Goal: Communication & Community: Answer question/provide support

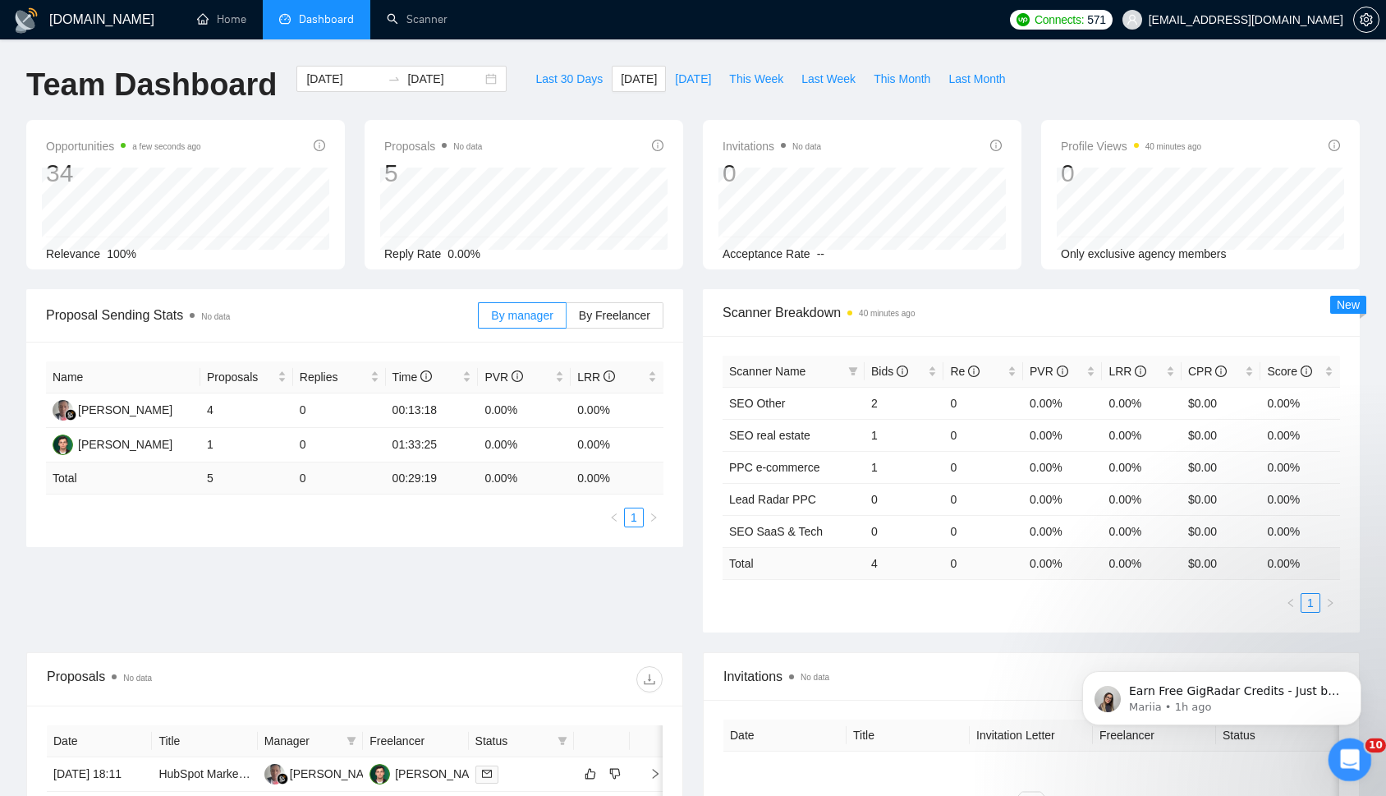
click at [1358, 756] on icon "Open Intercom Messenger" at bounding box center [1347, 757] width 27 height 27
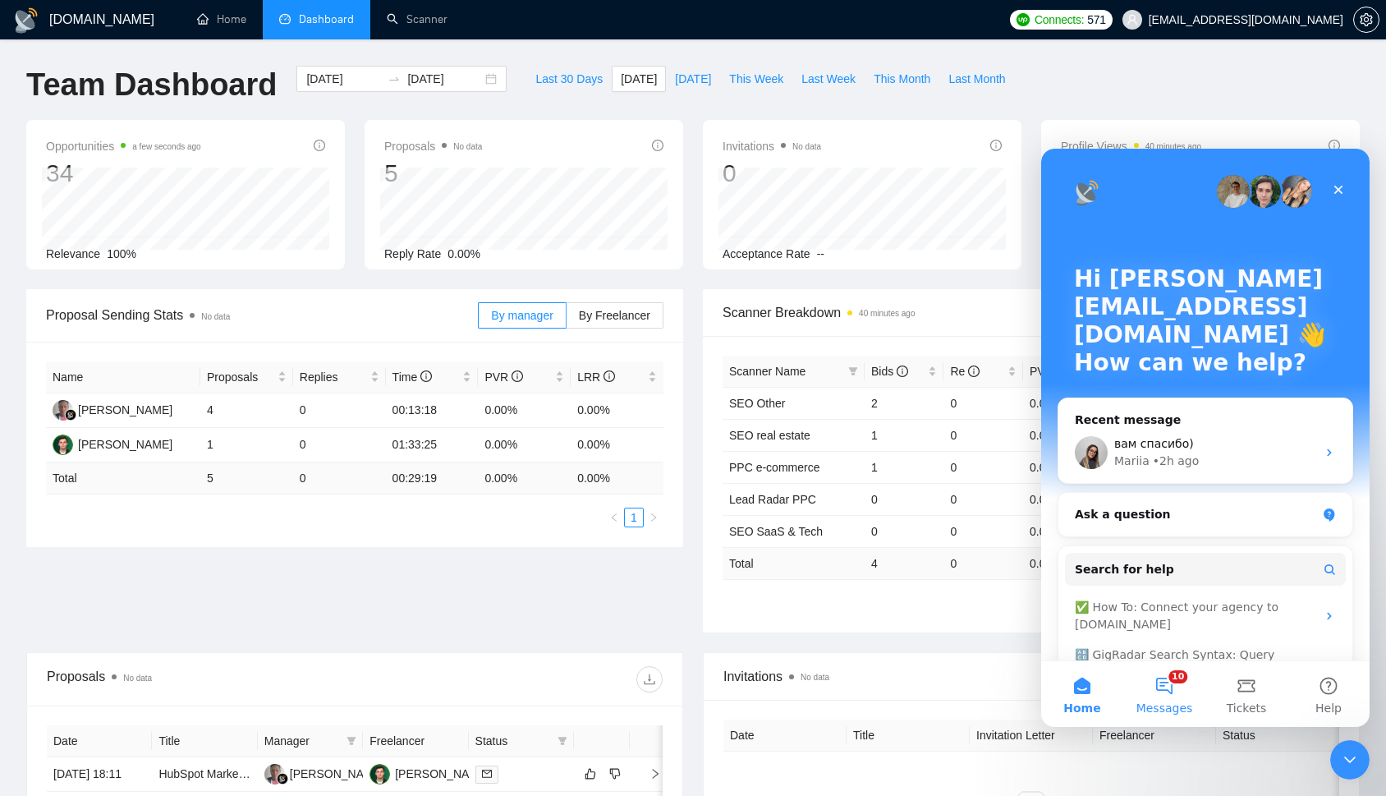
click at [1164, 681] on button "10 Messages" at bounding box center [1164, 694] width 82 height 66
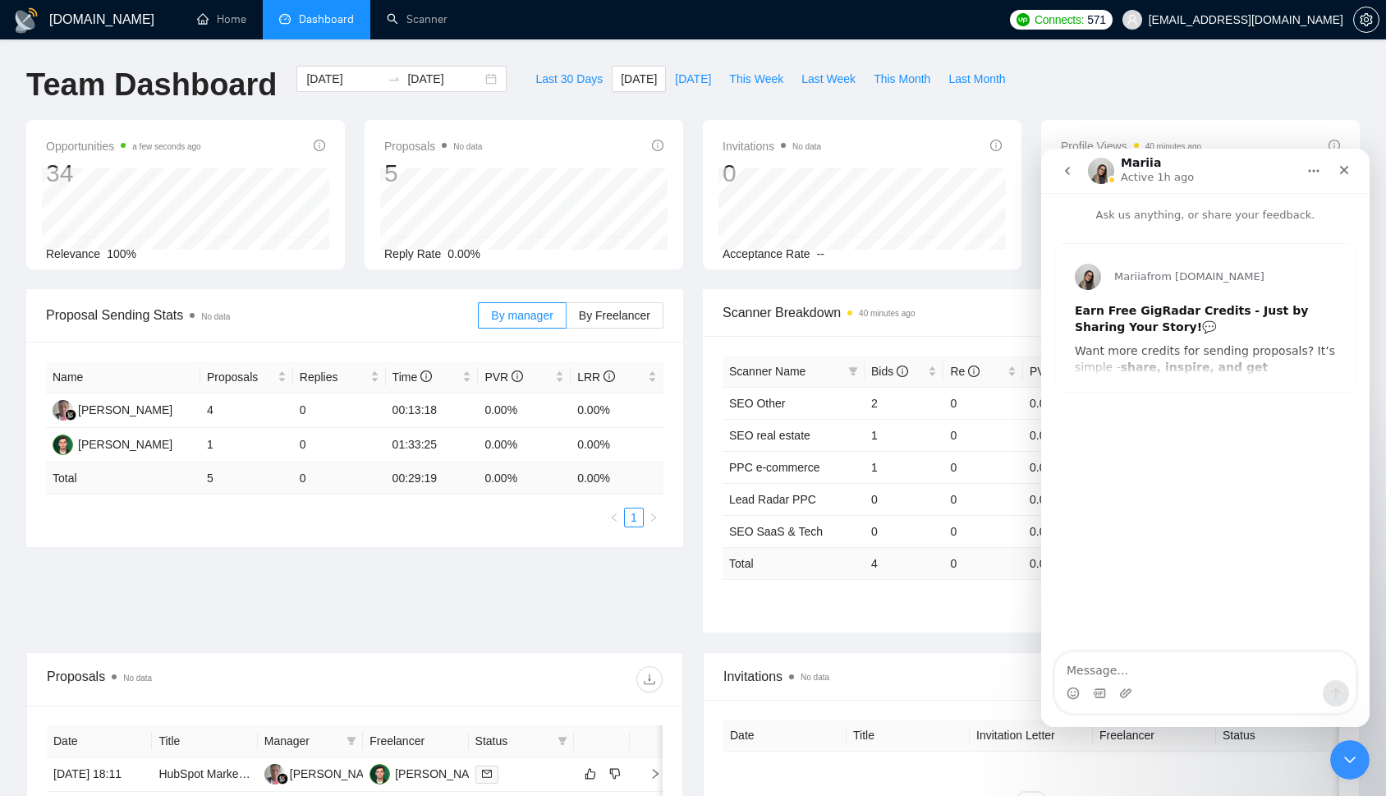
click at [1076, 167] on button "go back" at bounding box center [1067, 170] width 31 height 31
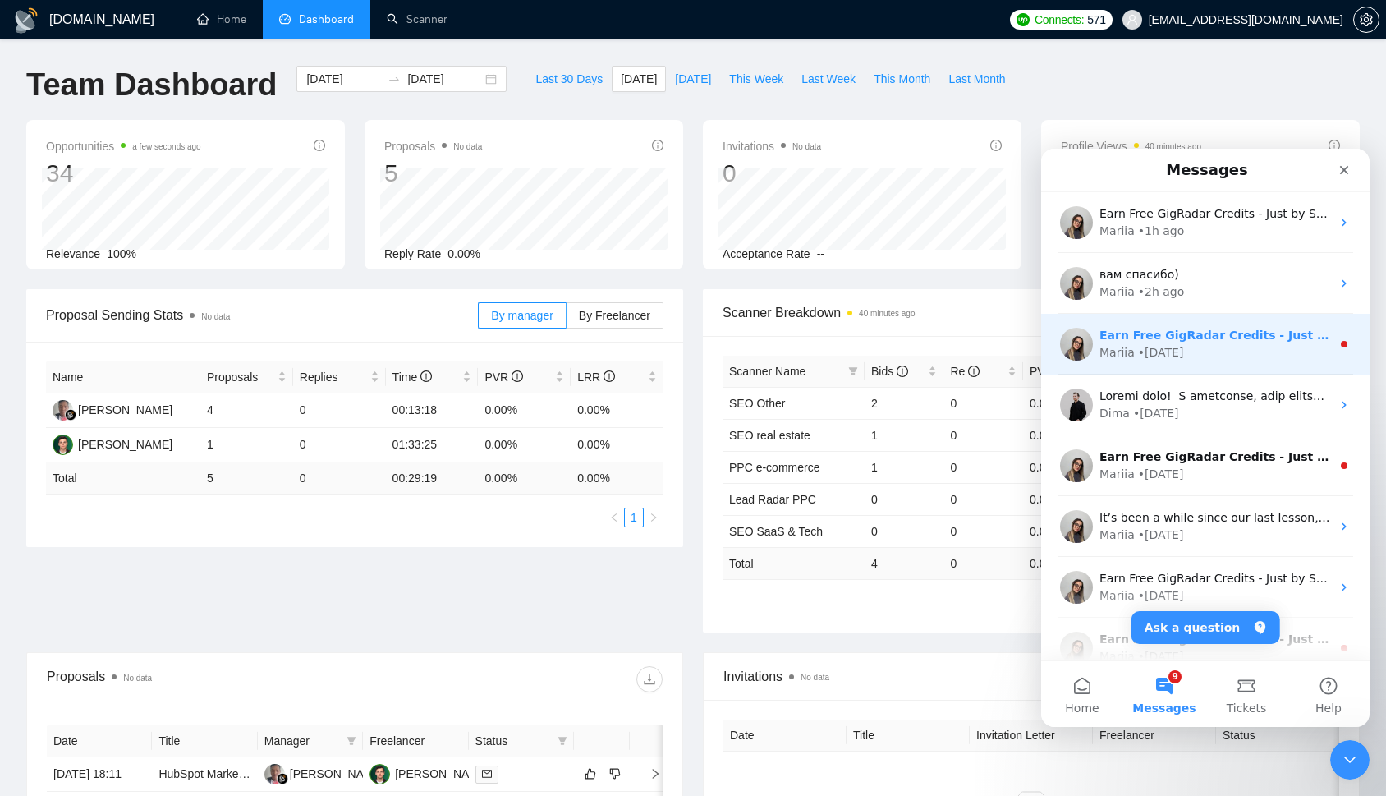
click at [1228, 342] on div "Earn Free GigRadar Credits - Just by Sharing Your Story! 💬 Want more credits fo…" at bounding box center [1215, 335] width 232 height 17
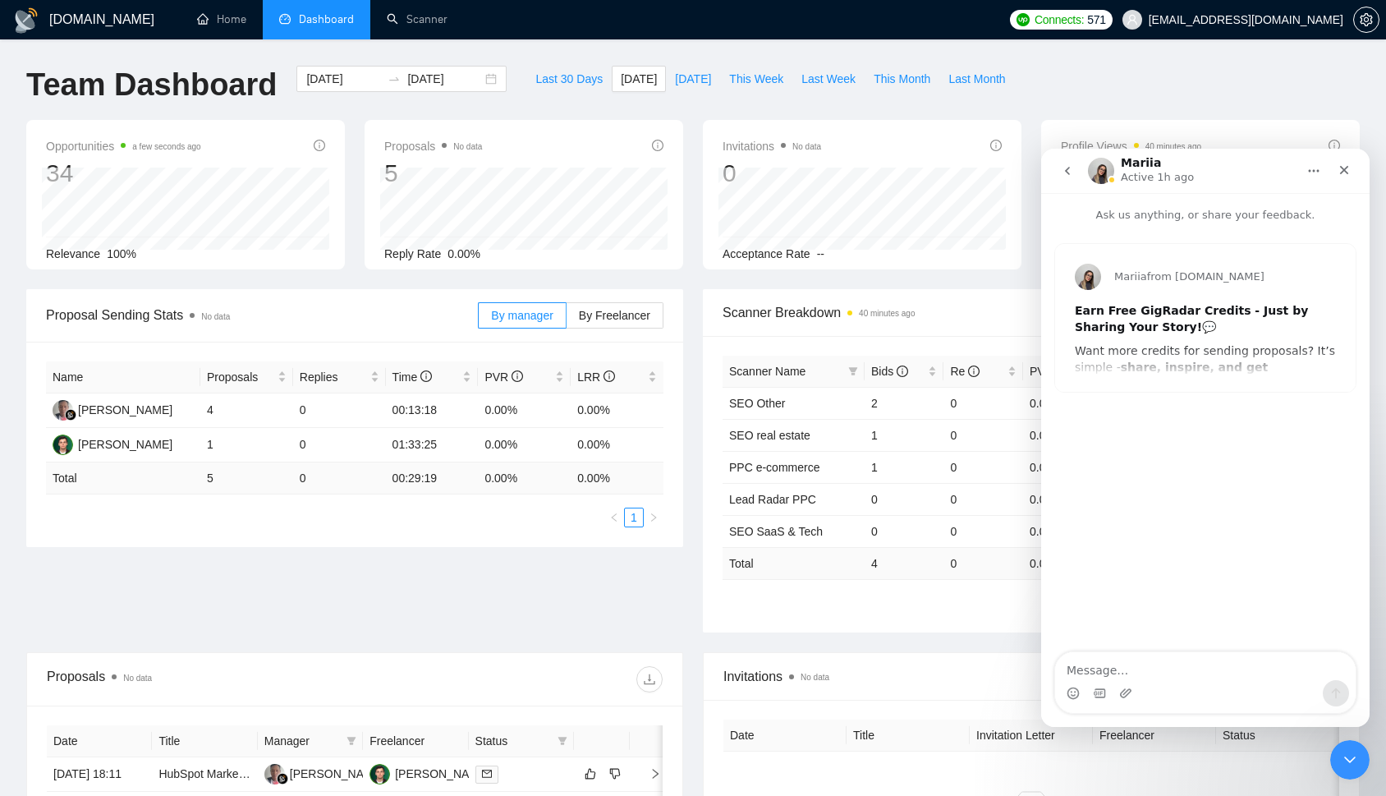
click at [1066, 181] on button "go back" at bounding box center [1067, 170] width 31 height 31
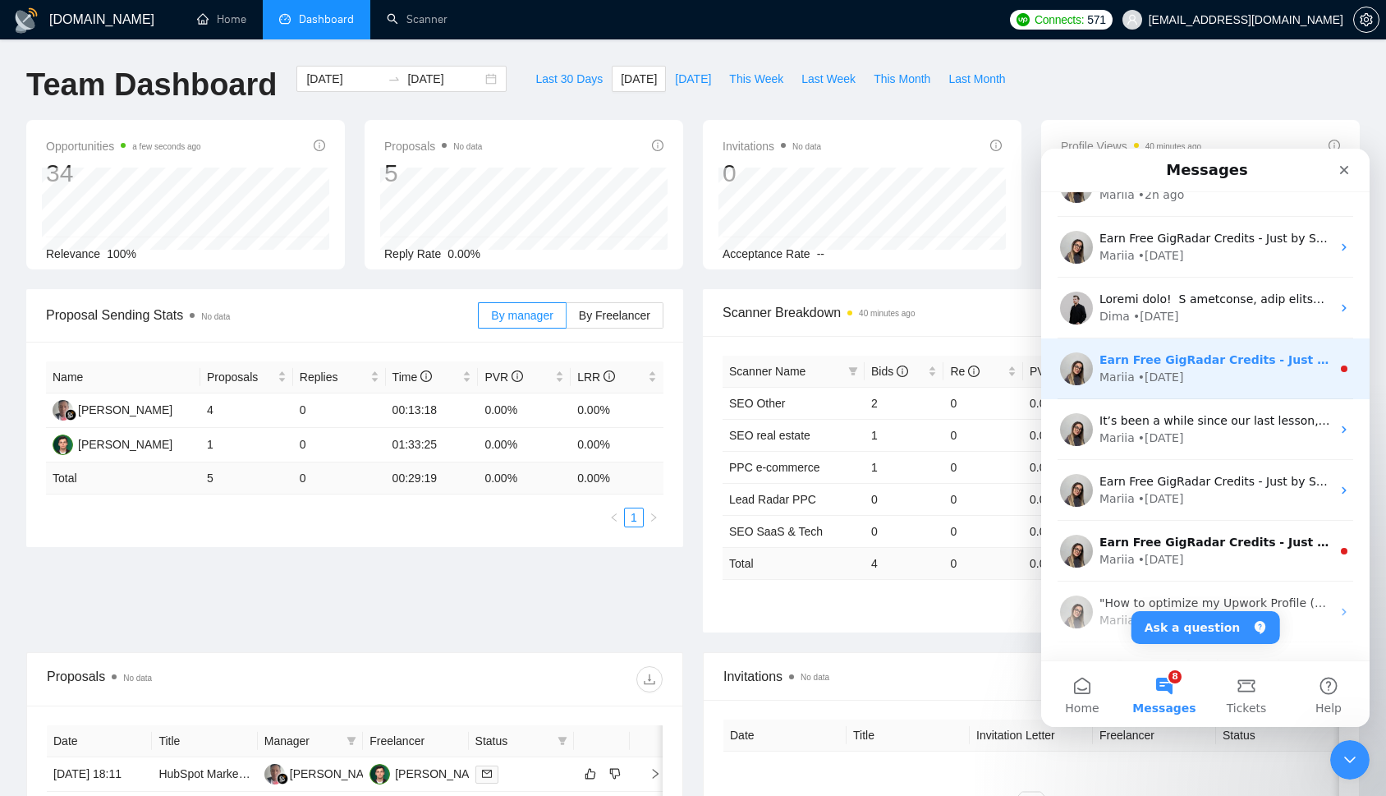
scroll to position [106, 0]
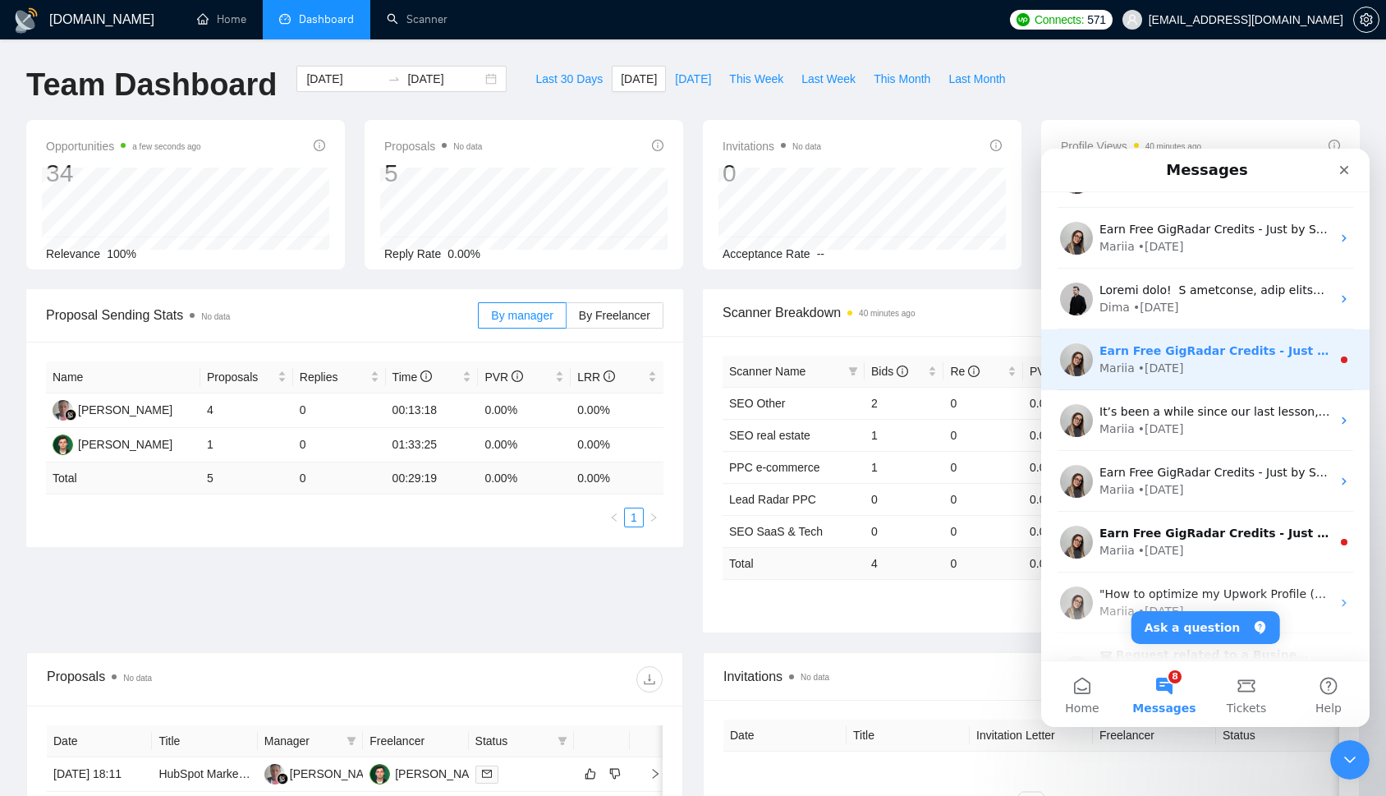
click at [1185, 361] on div "Mariia • 3d ago" at bounding box center [1215, 368] width 232 height 17
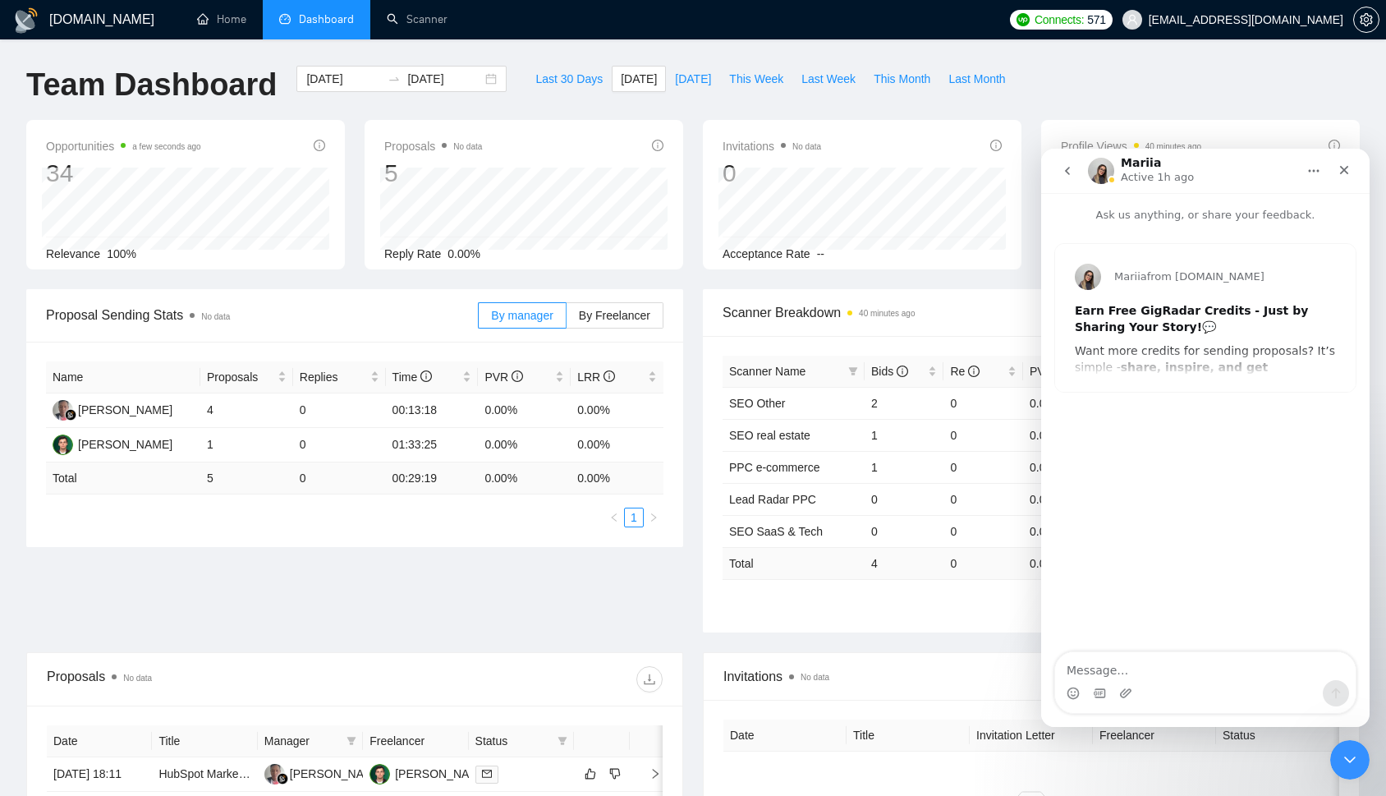
click at [1073, 171] on icon "go back" at bounding box center [1067, 170] width 13 height 13
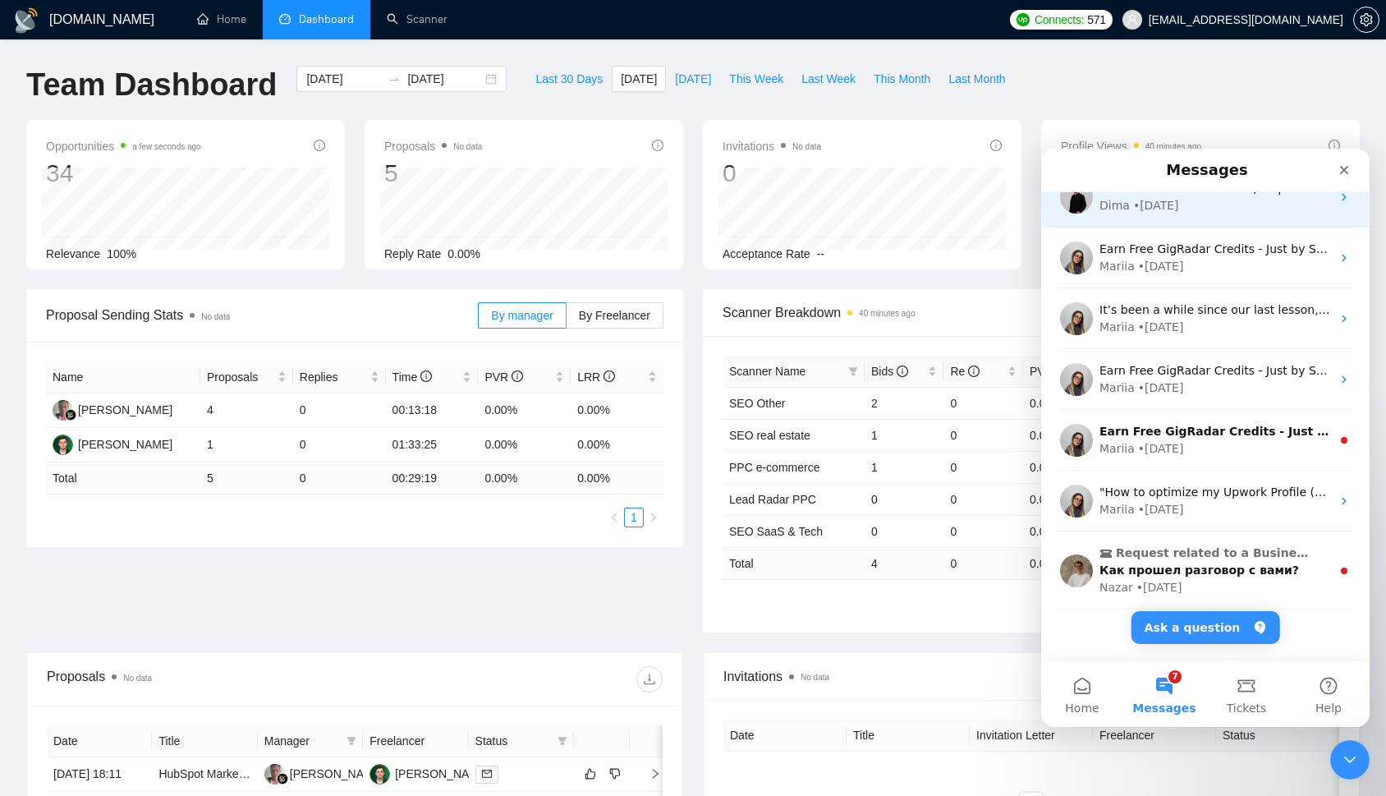
scroll to position [219, 0]
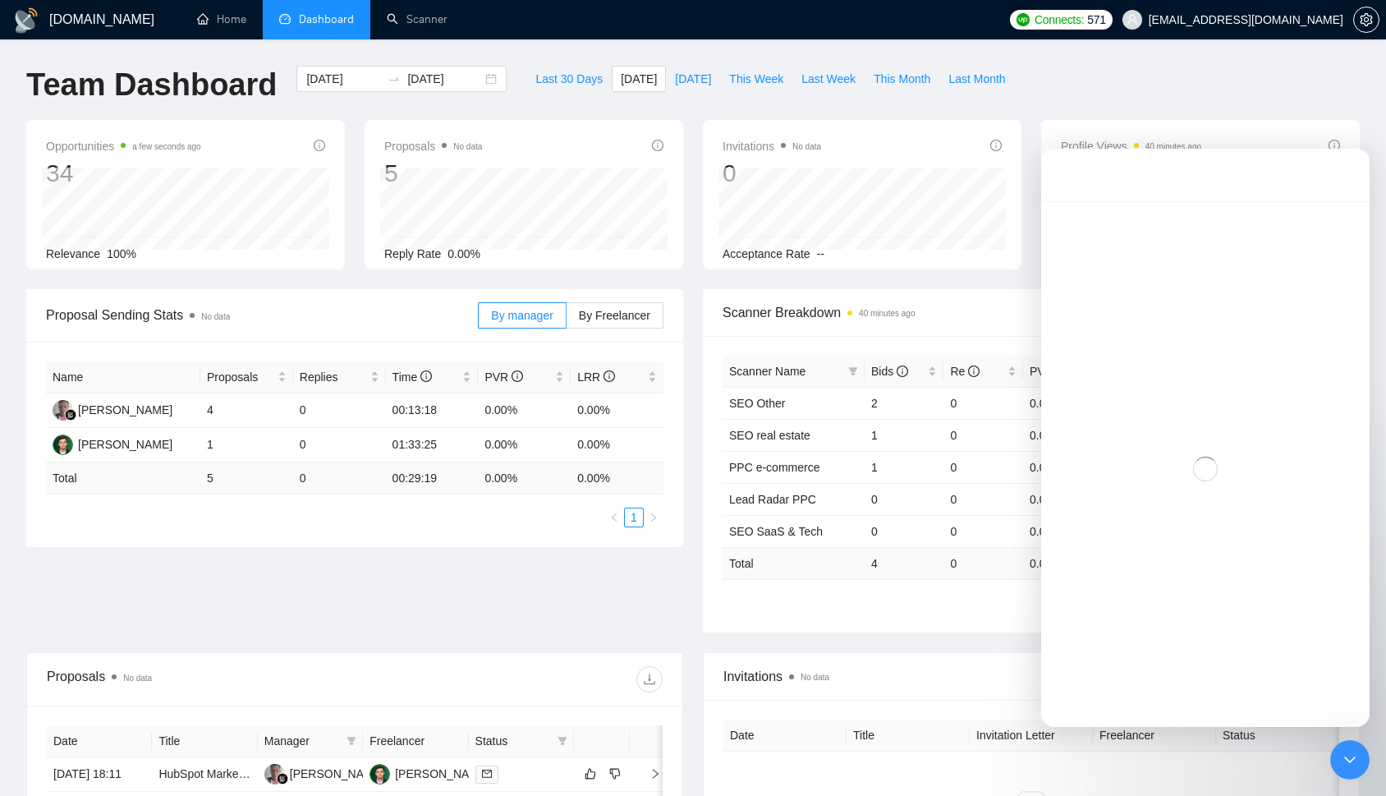
scroll to position [153, 0]
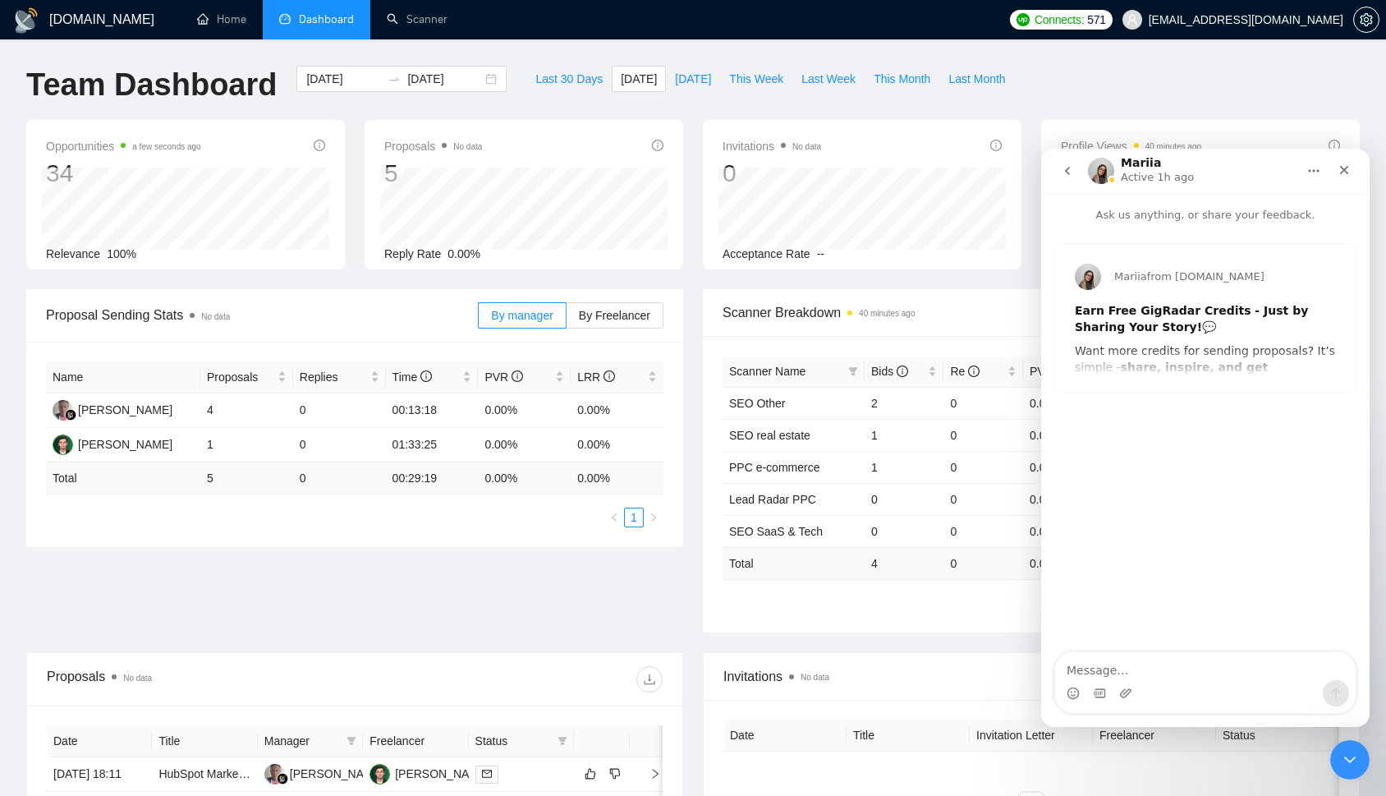
click at [1071, 181] on button "go back" at bounding box center [1067, 170] width 31 height 31
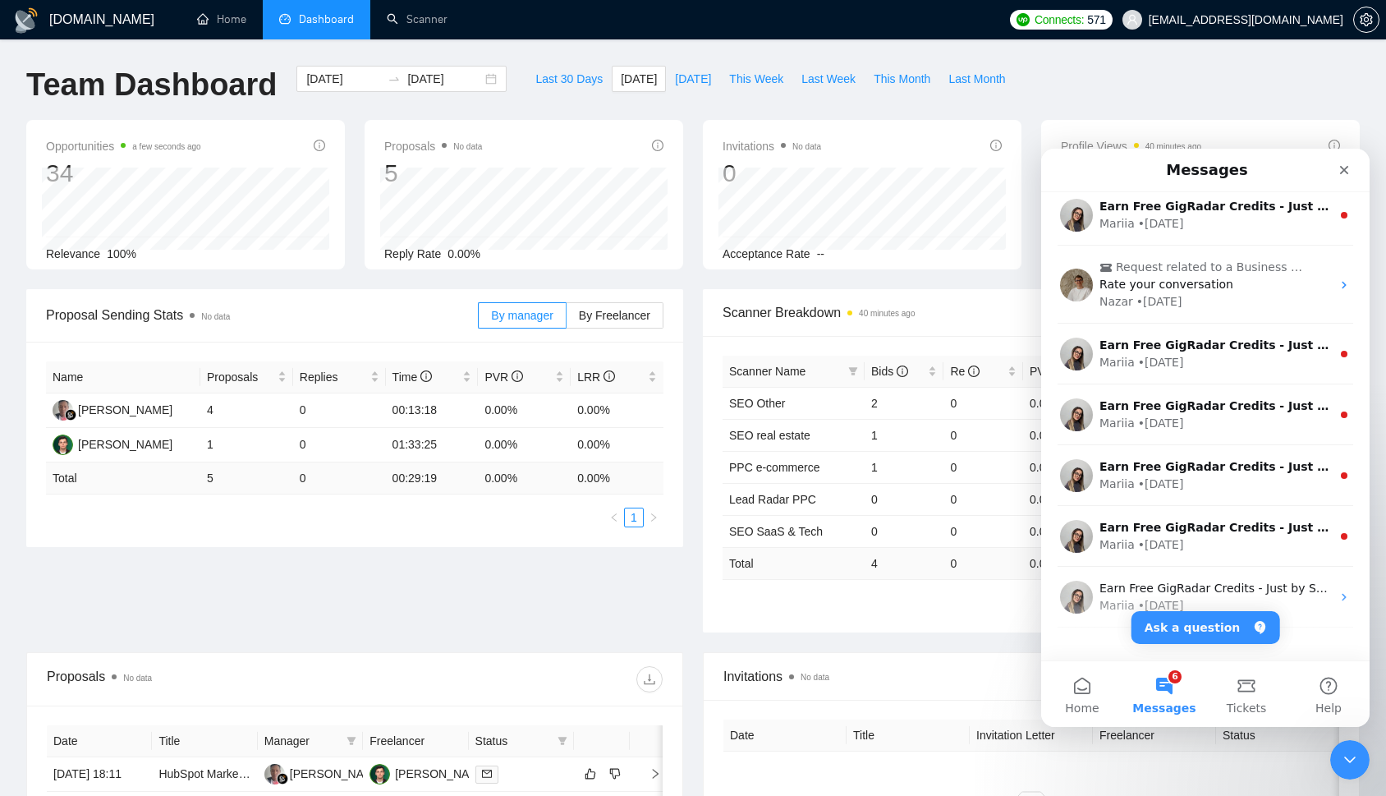
scroll to position [659, 0]
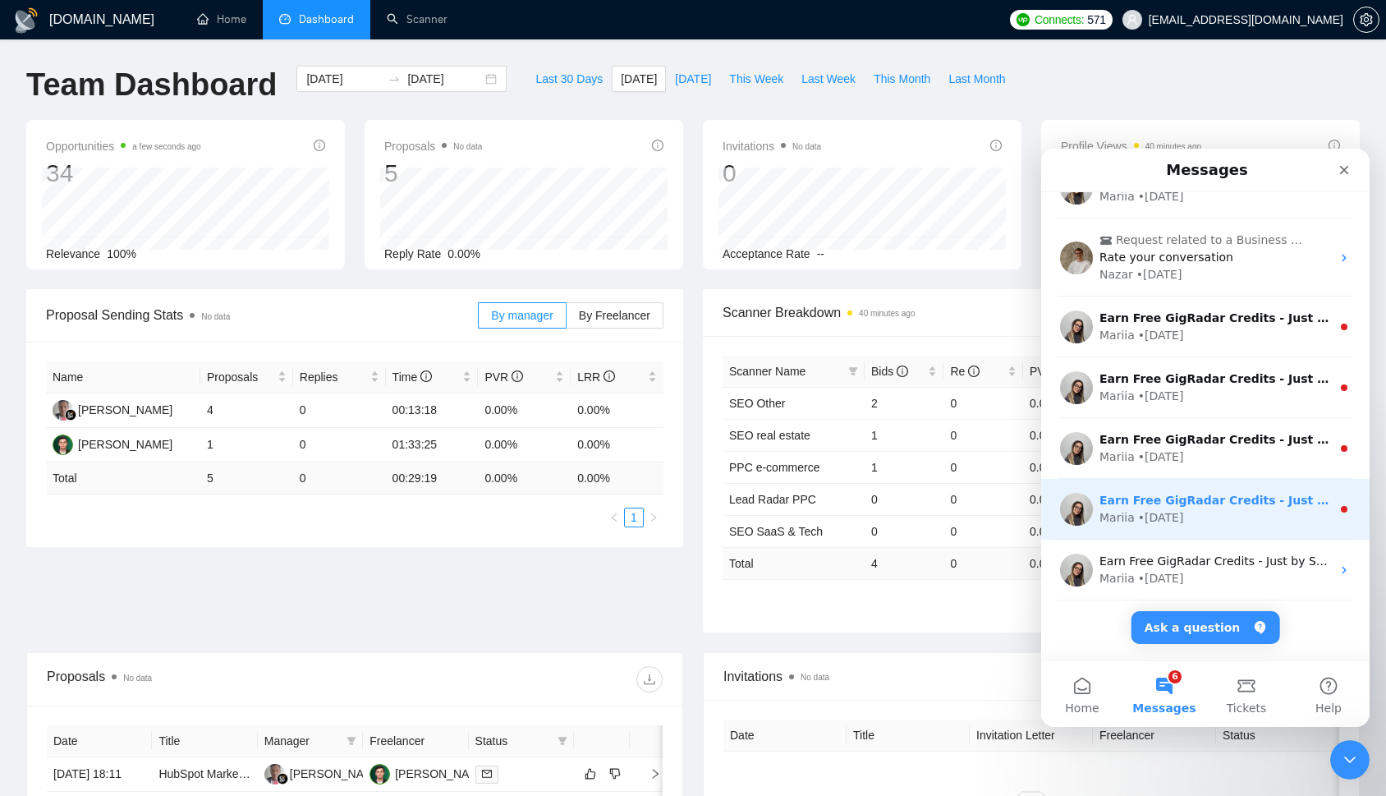
click at [1209, 509] on div "Mariia • 2w ago" at bounding box center [1215, 517] width 232 height 17
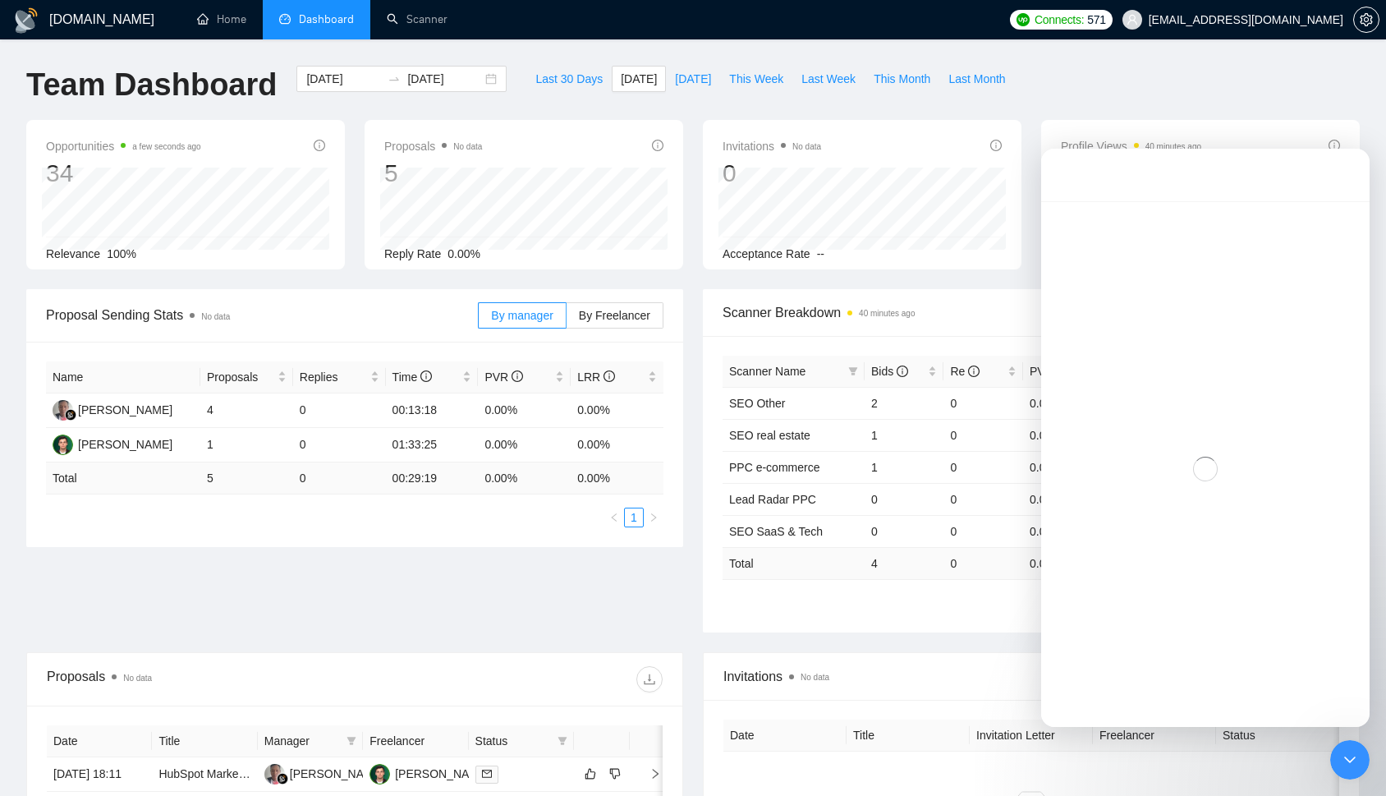
scroll to position [593, 0]
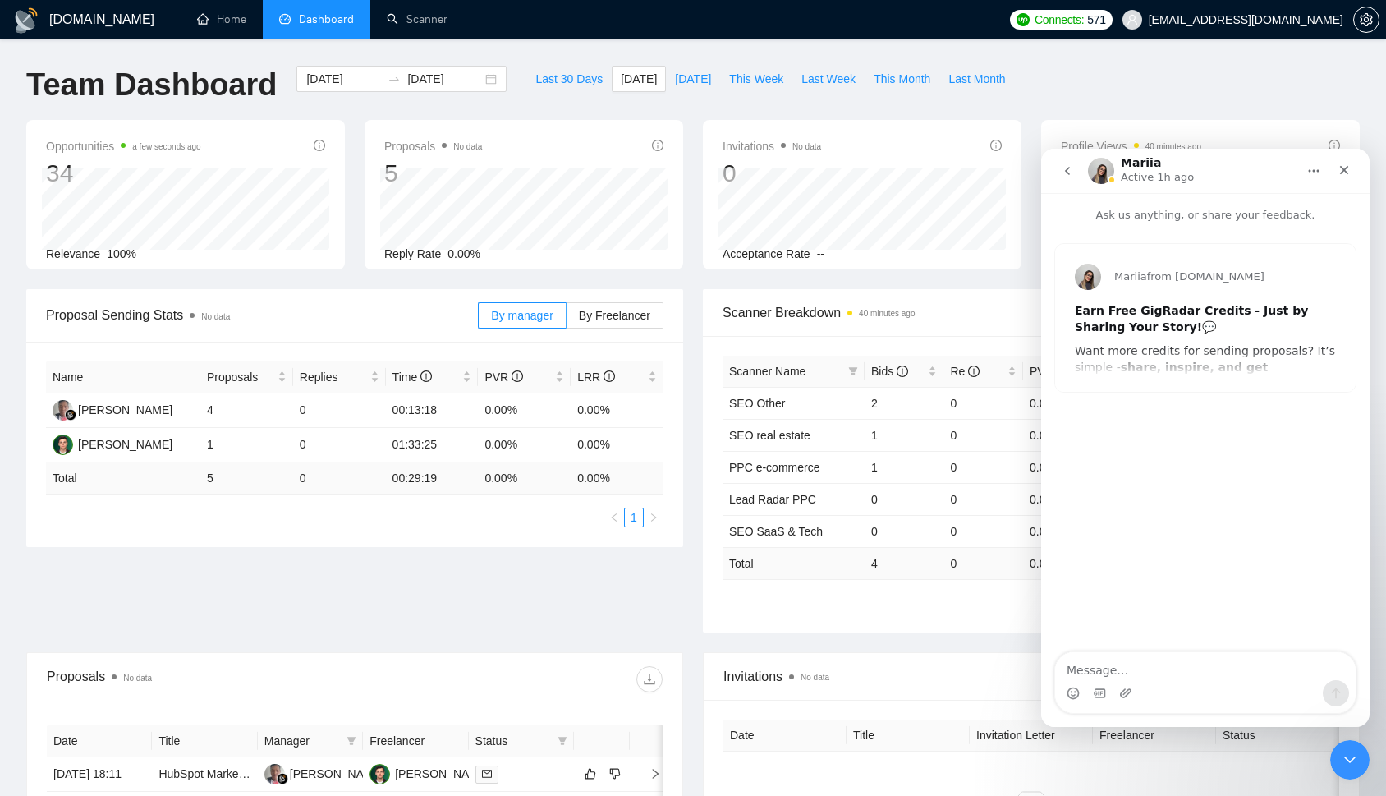
click at [1074, 176] on button "go back" at bounding box center [1067, 170] width 31 height 31
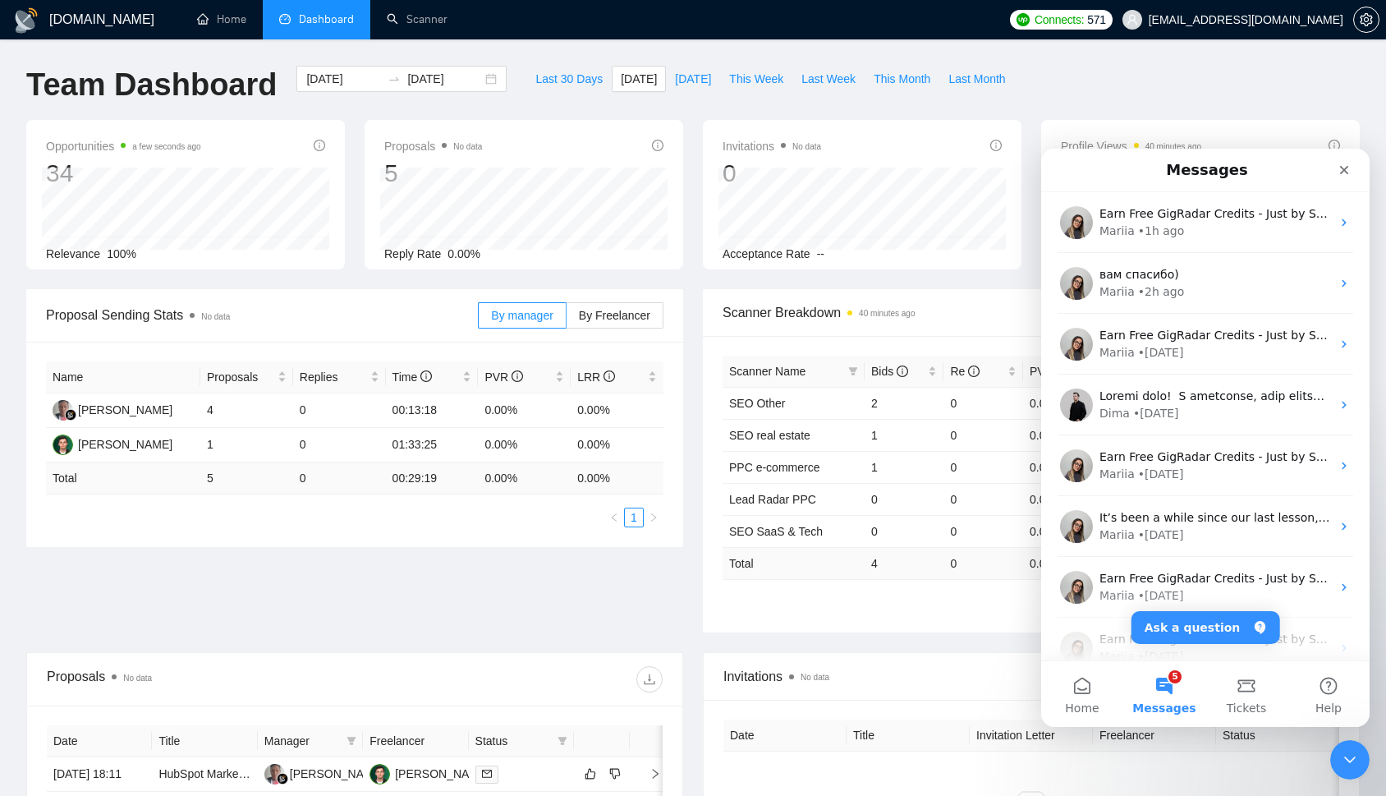
scroll to position [659, 0]
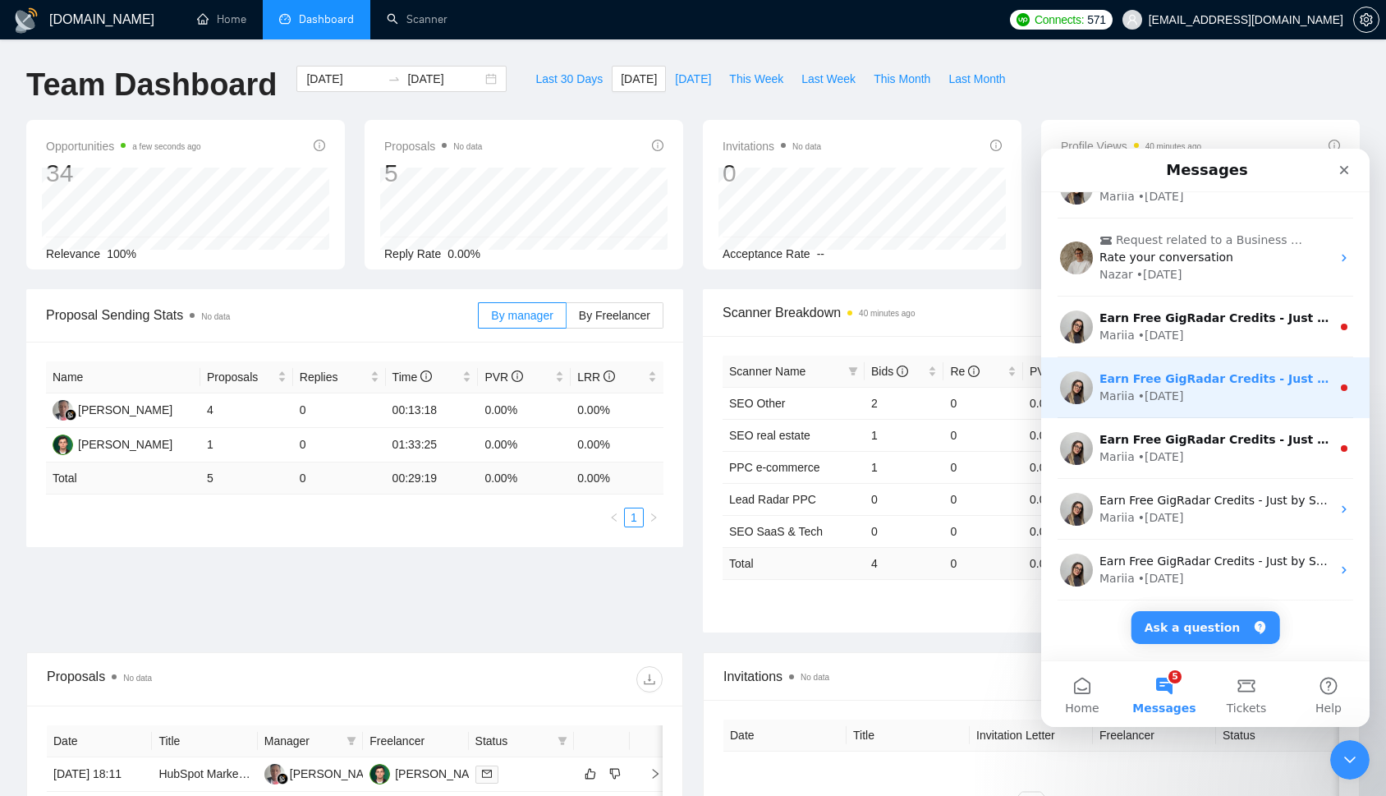
click at [1195, 408] on div "Earn Free GigRadar Credits - Just by Sharing Your Story! 💬 Want more credits fo…" at bounding box center [1205, 387] width 328 height 61
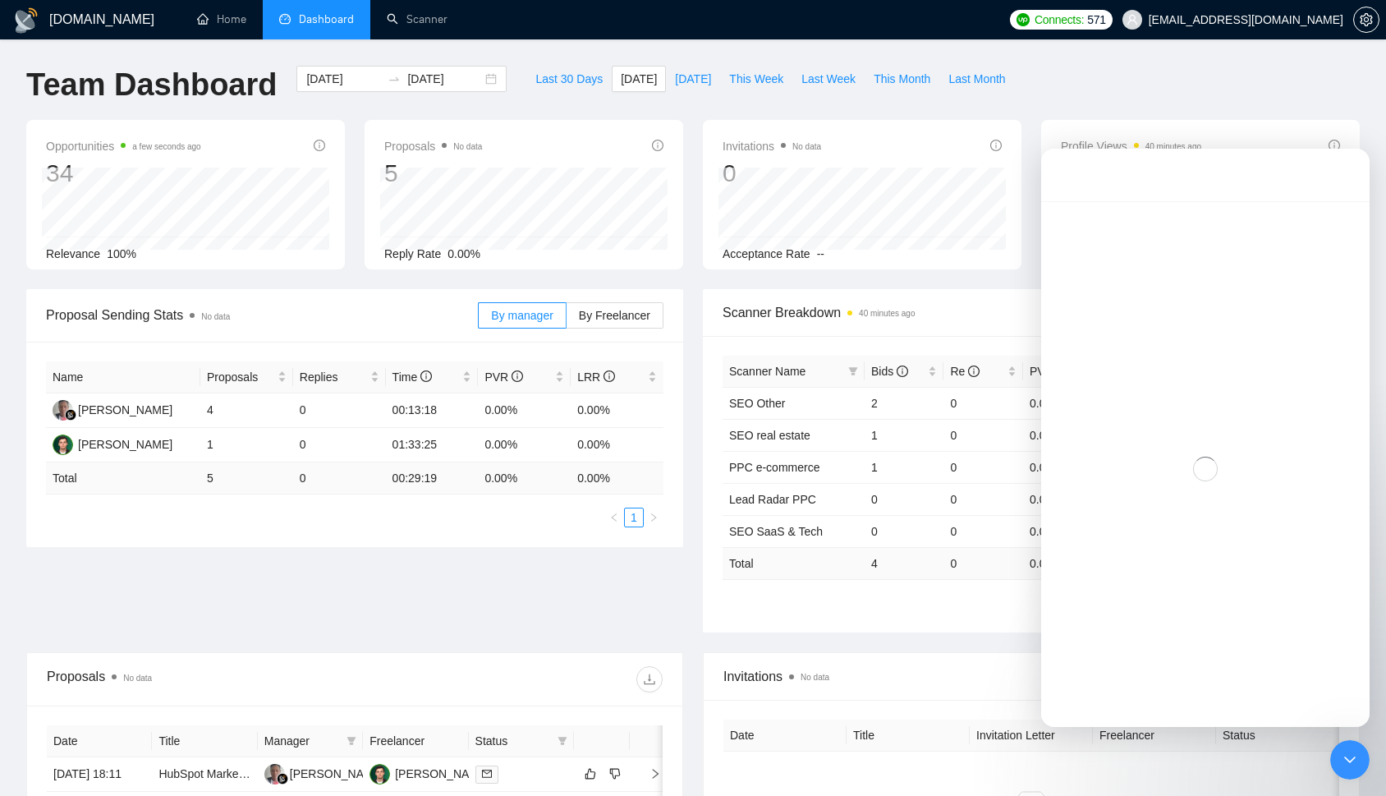
scroll to position [593, 0]
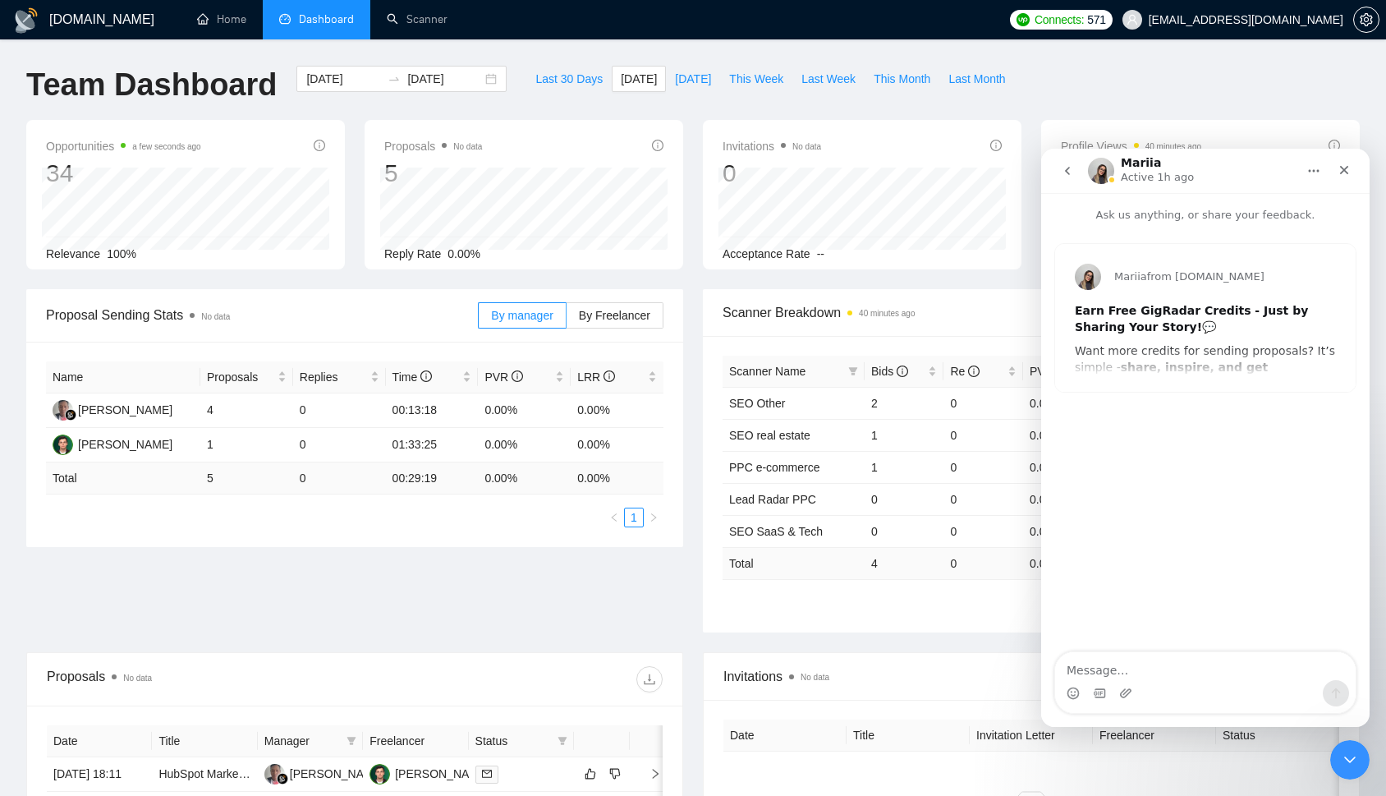
click at [1074, 181] on button "go back" at bounding box center [1067, 170] width 31 height 31
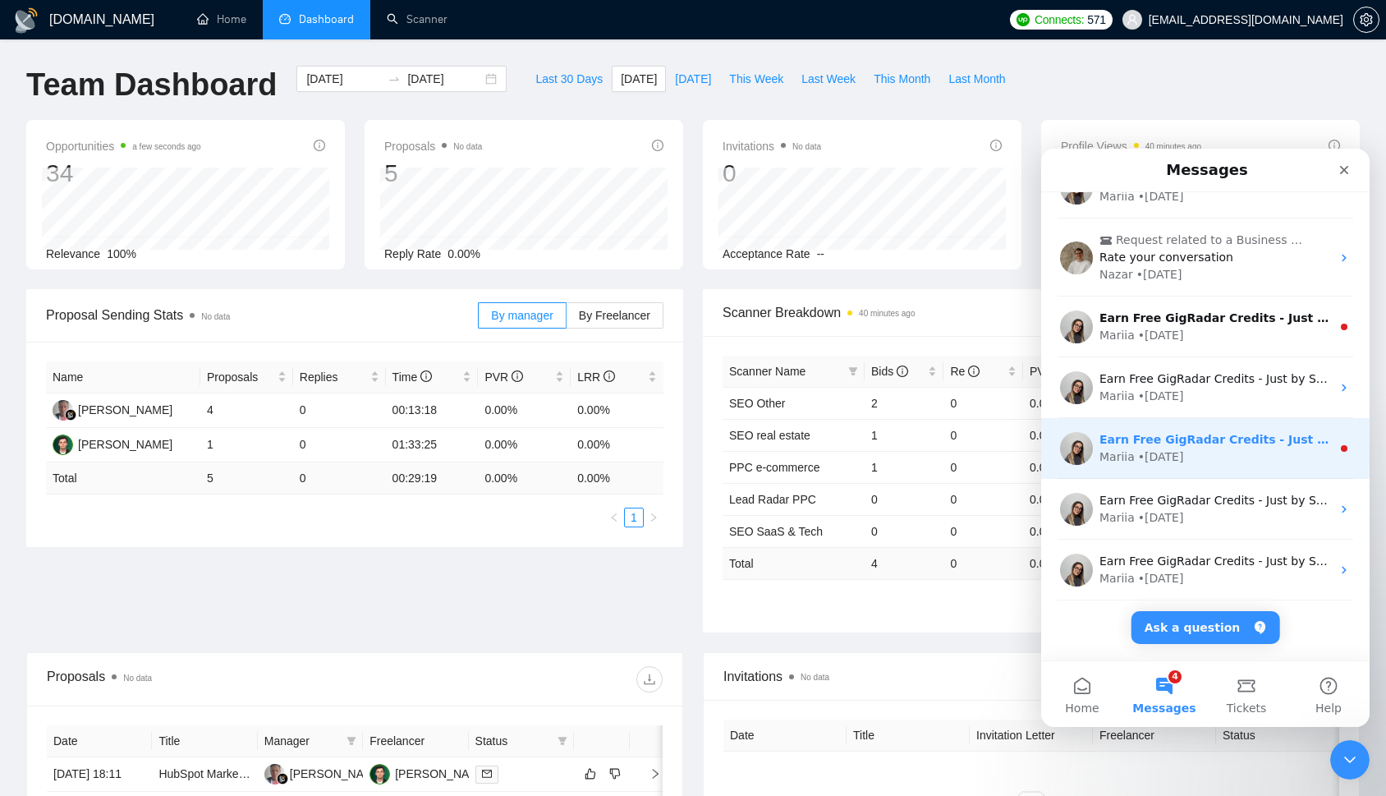
click at [1161, 450] on div "• 2w ago" at bounding box center [1161, 456] width 46 height 17
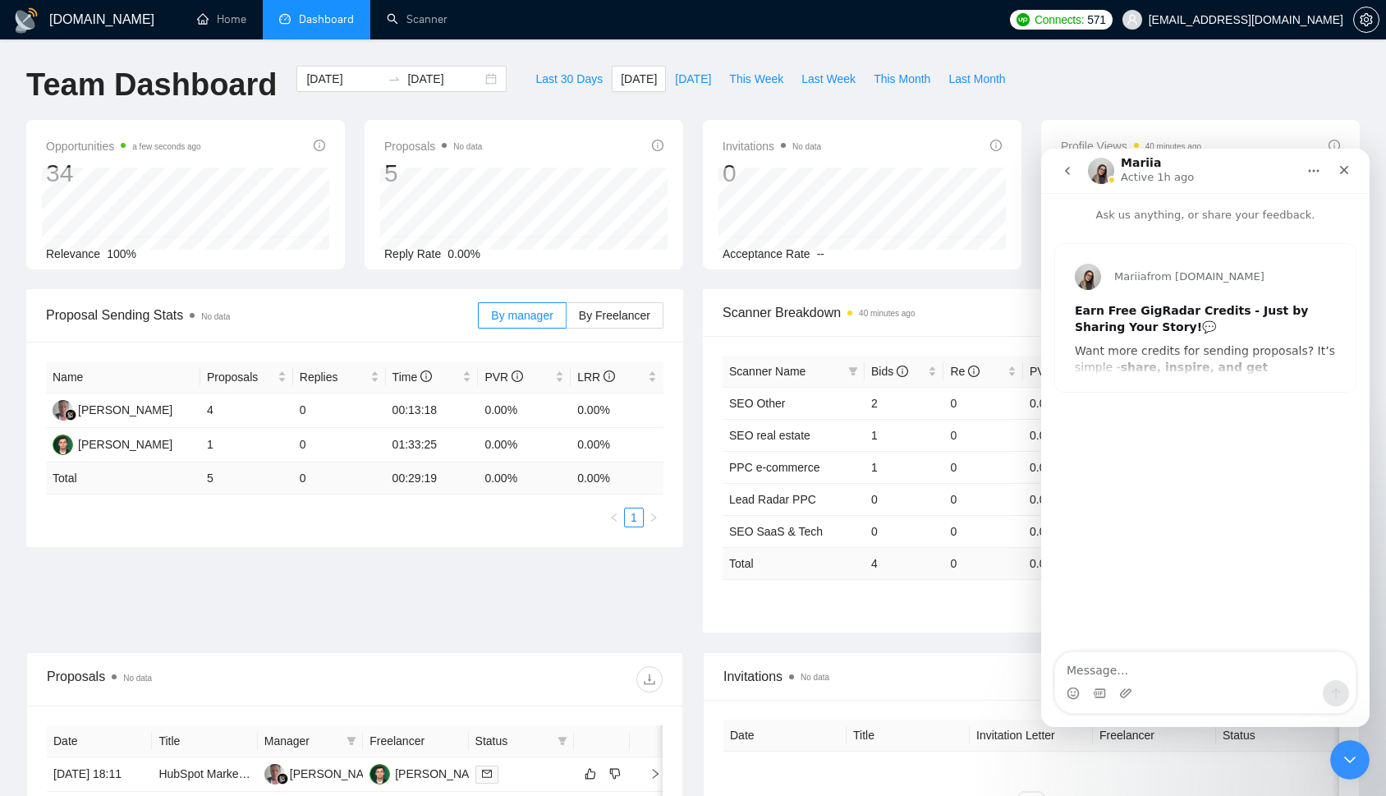
click at [1067, 176] on icon "go back" at bounding box center [1067, 170] width 13 height 13
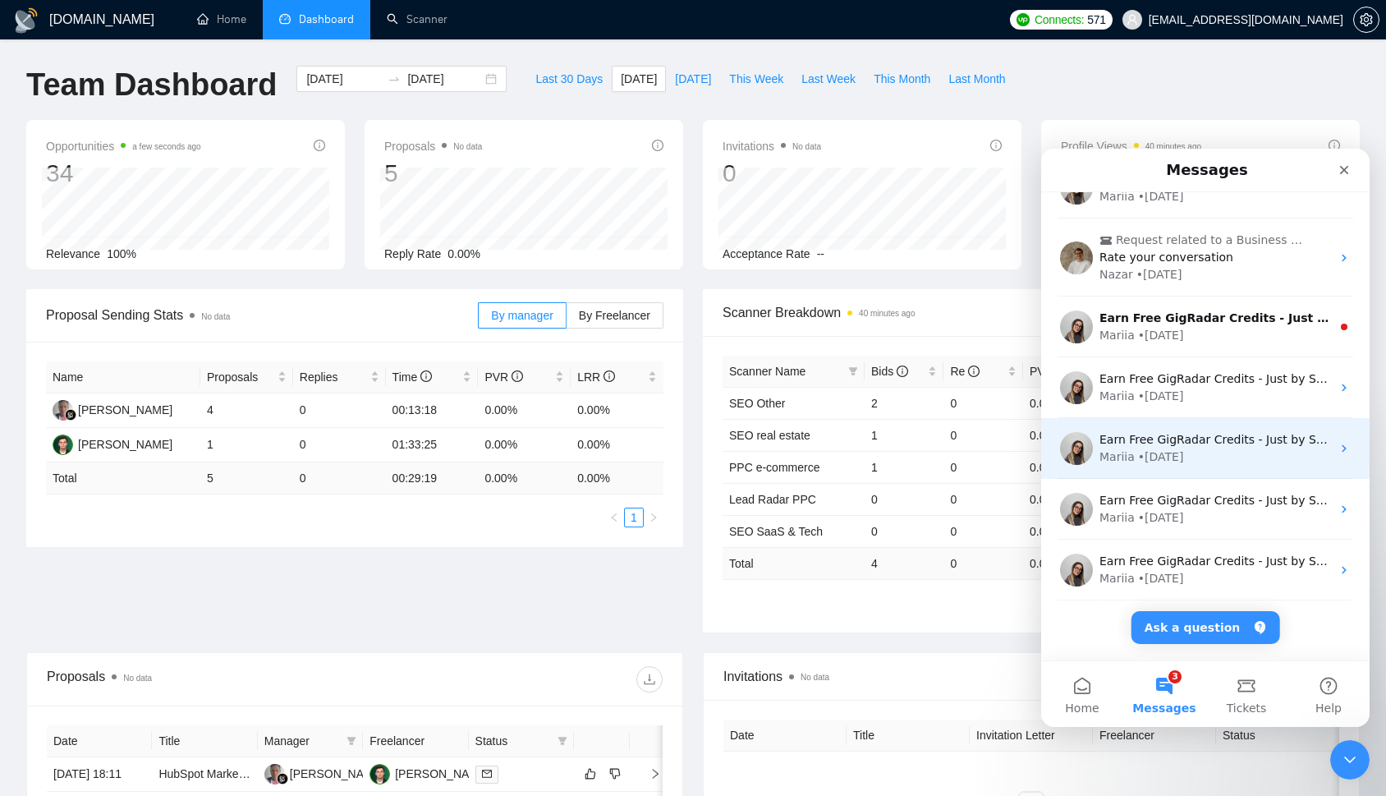
scroll to position [543, 0]
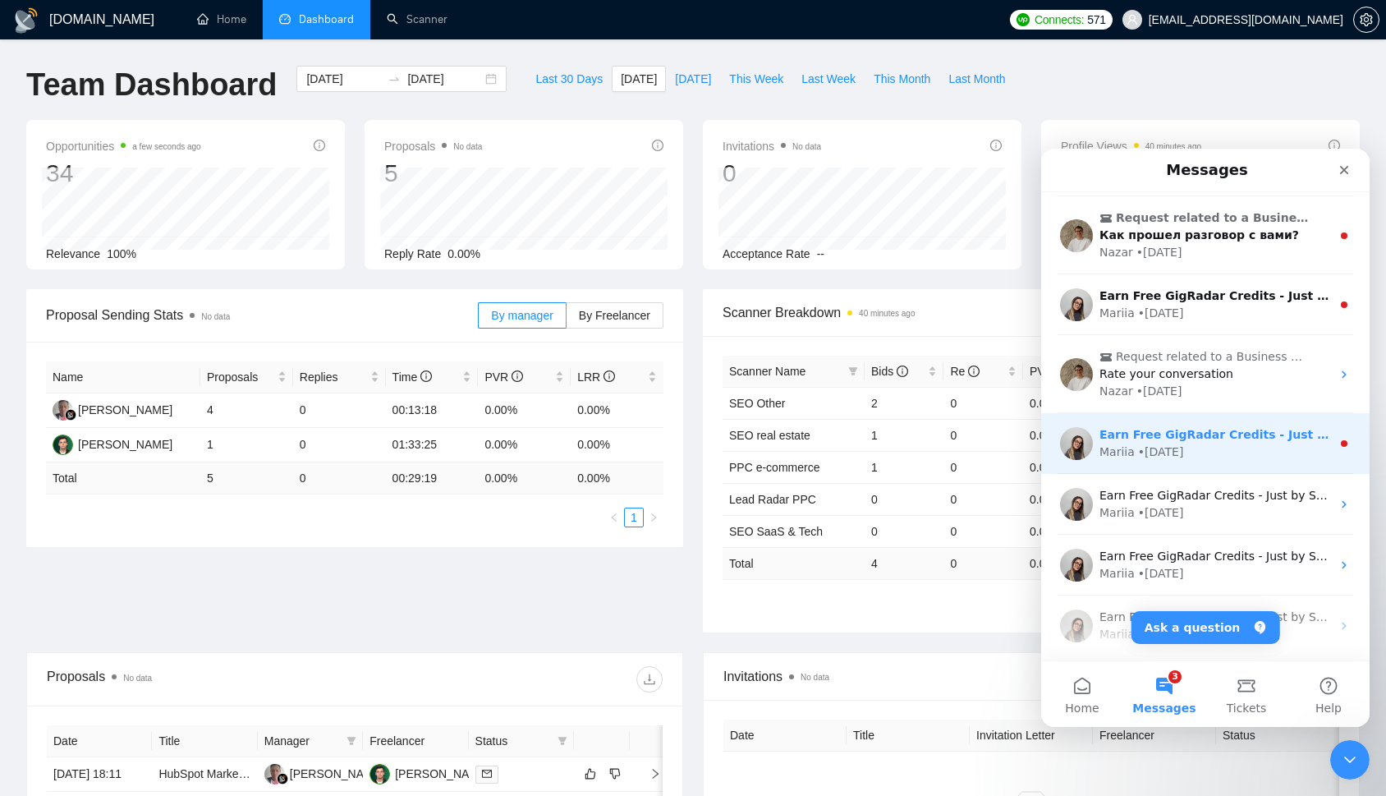
click at [1176, 464] on div "Earn Free GigRadar Credits - Just by Sharing Your Story! 💬 Want more credits fo…" at bounding box center [1205, 443] width 328 height 61
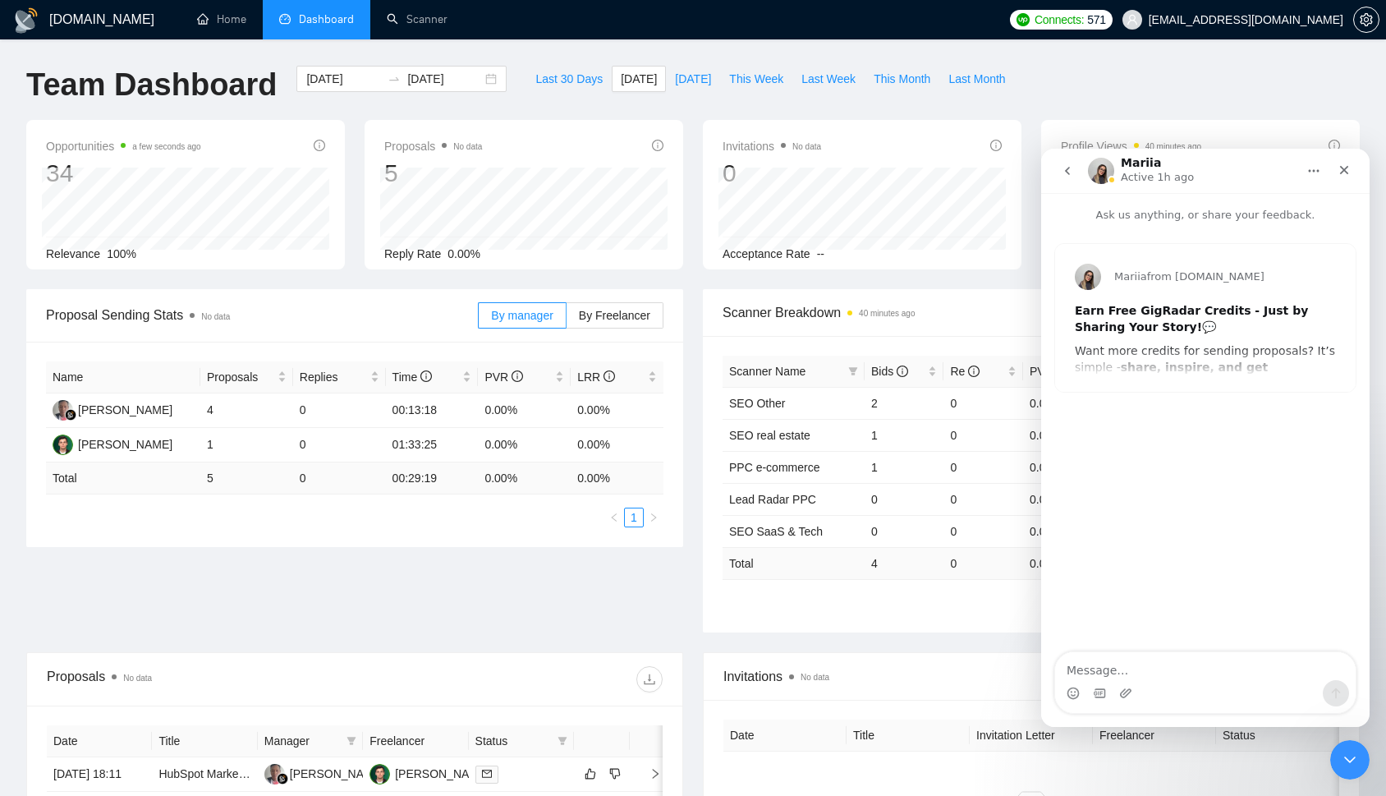
click at [1063, 172] on icon "go back" at bounding box center [1067, 170] width 13 height 13
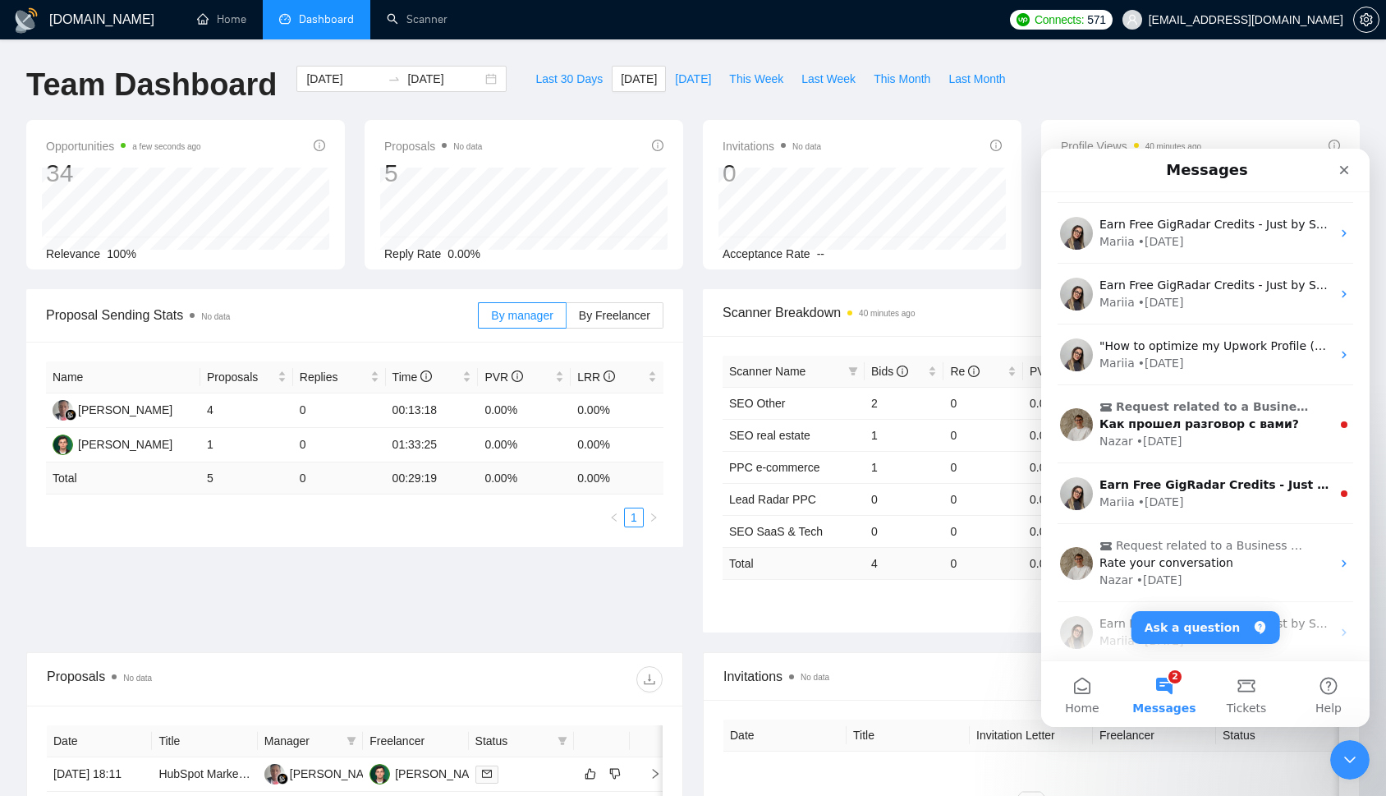
scroll to position [345, 0]
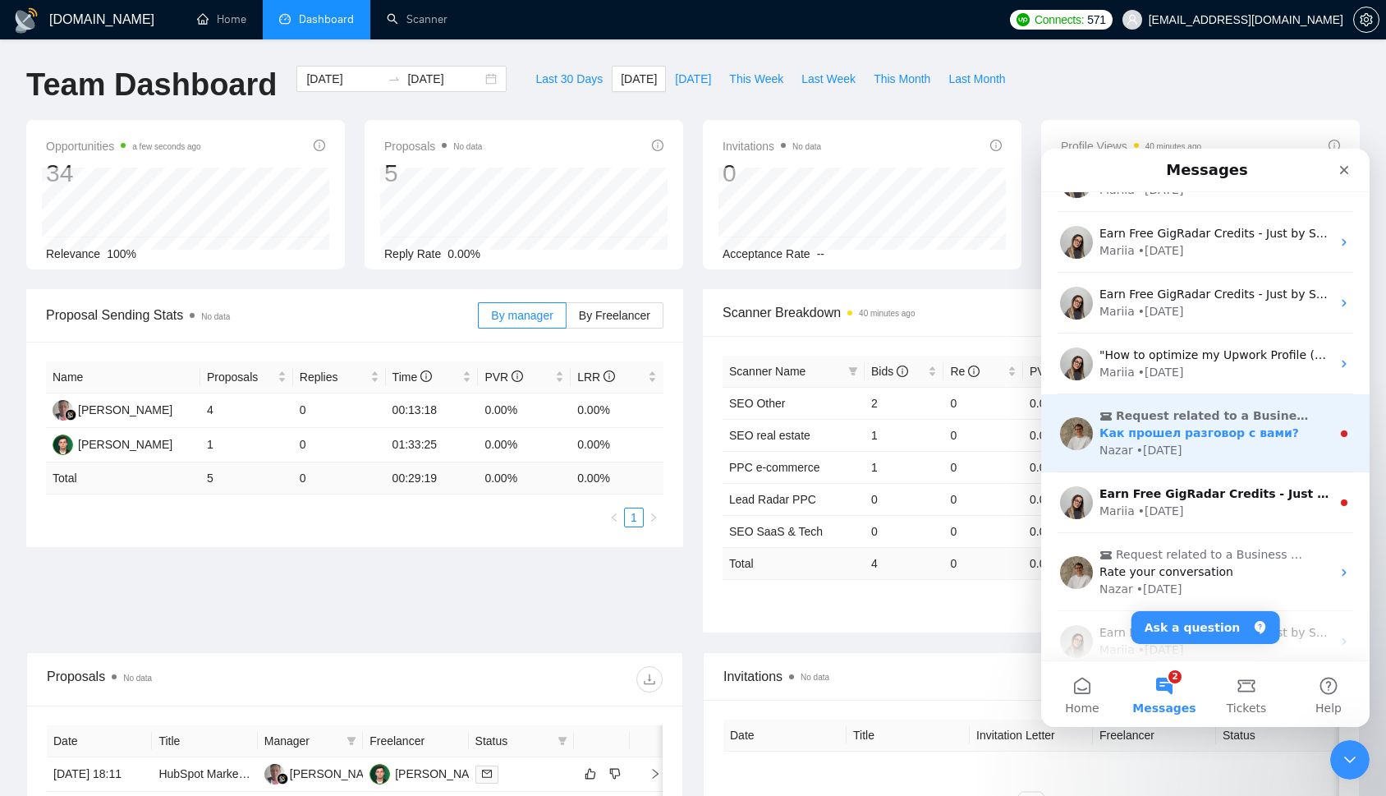
click at [1217, 450] on div "Nazar • 1w ago" at bounding box center [1215, 450] width 232 height 17
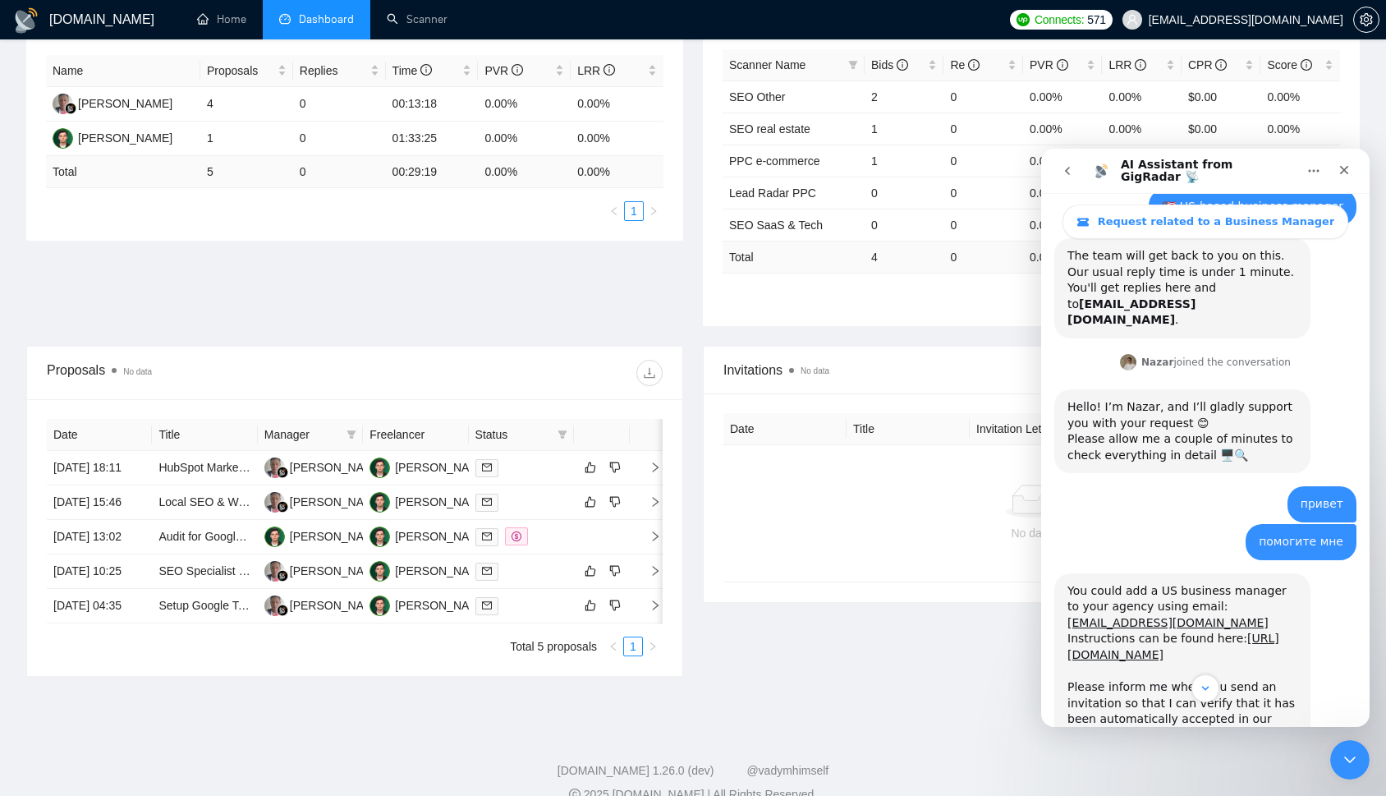
scroll to position [1585, 0]
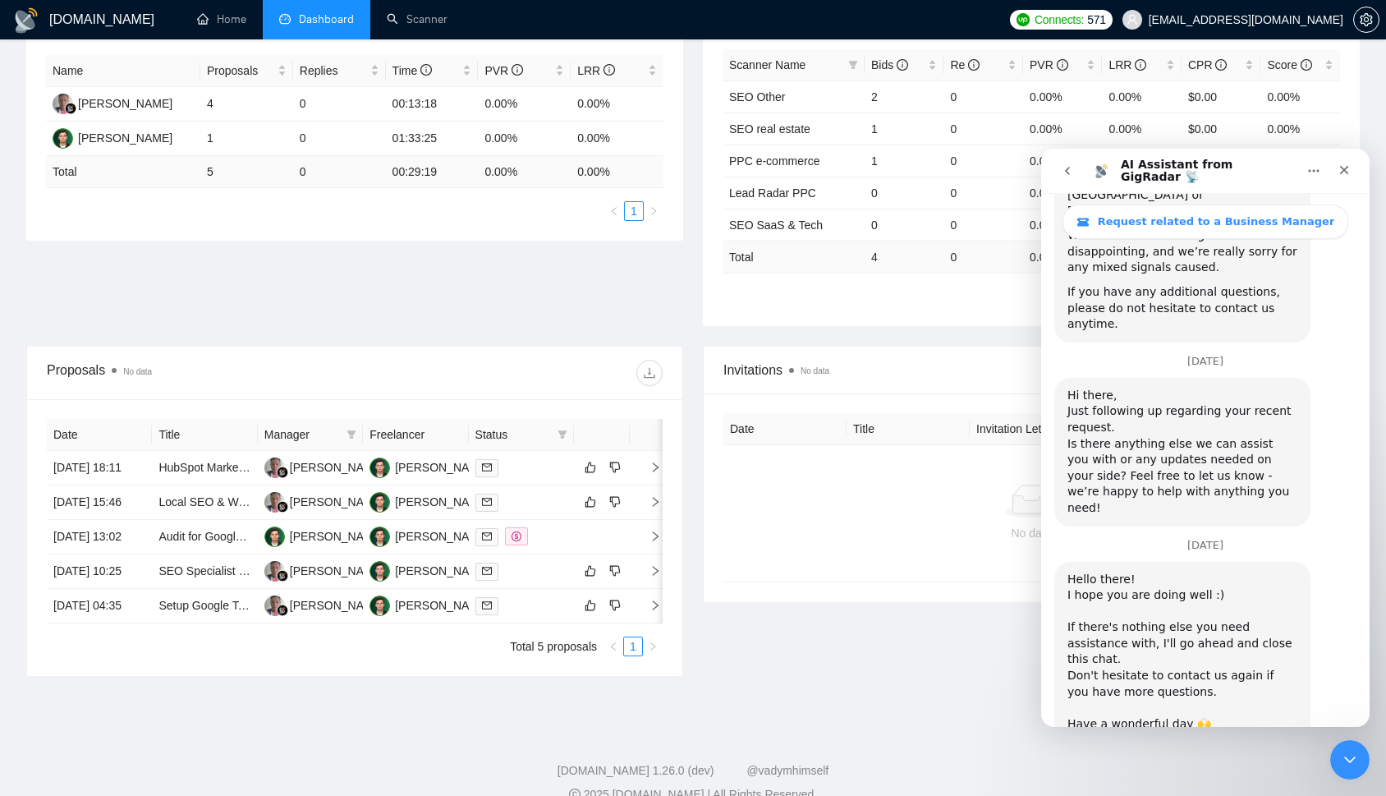
click at [1071, 178] on button "go back" at bounding box center [1067, 170] width 31 height 31
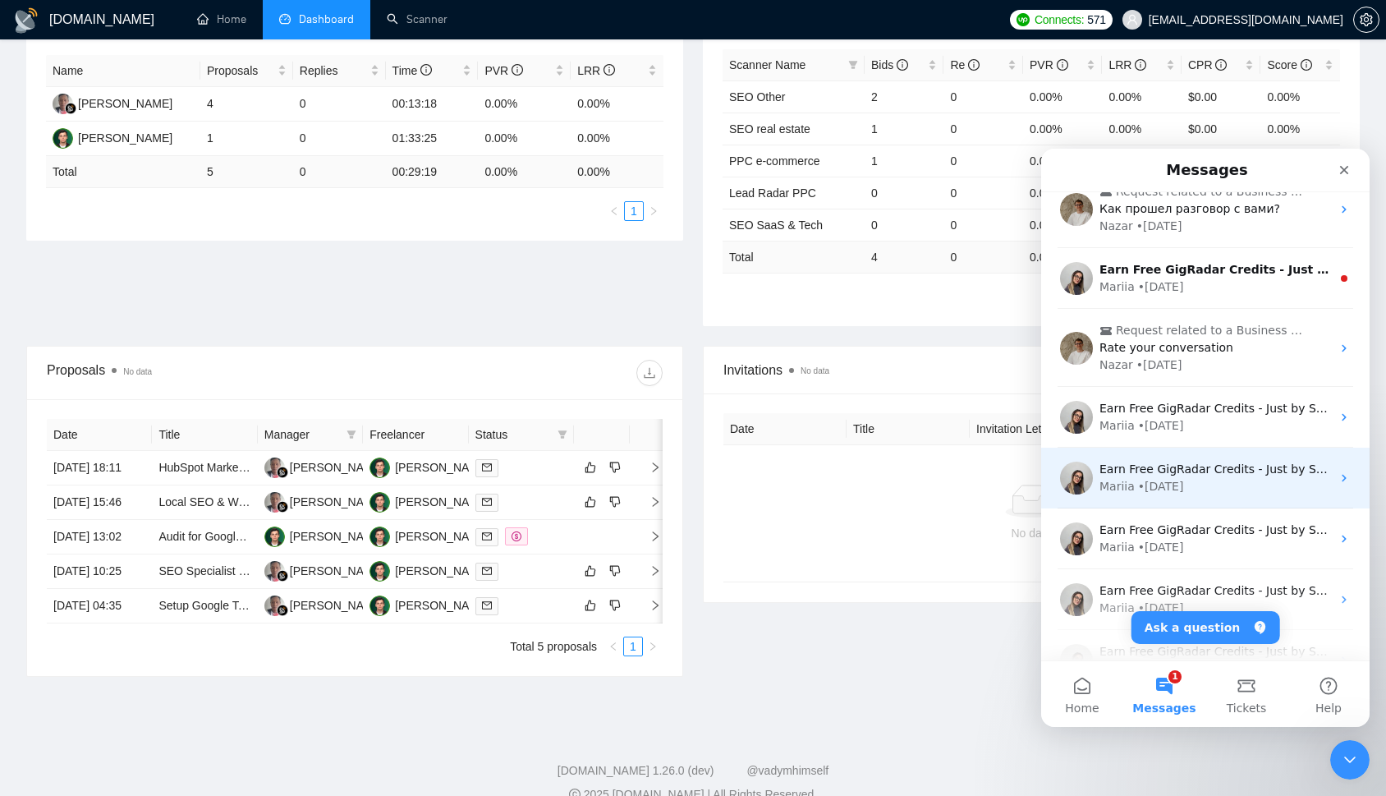
scroll to position [426, 0]
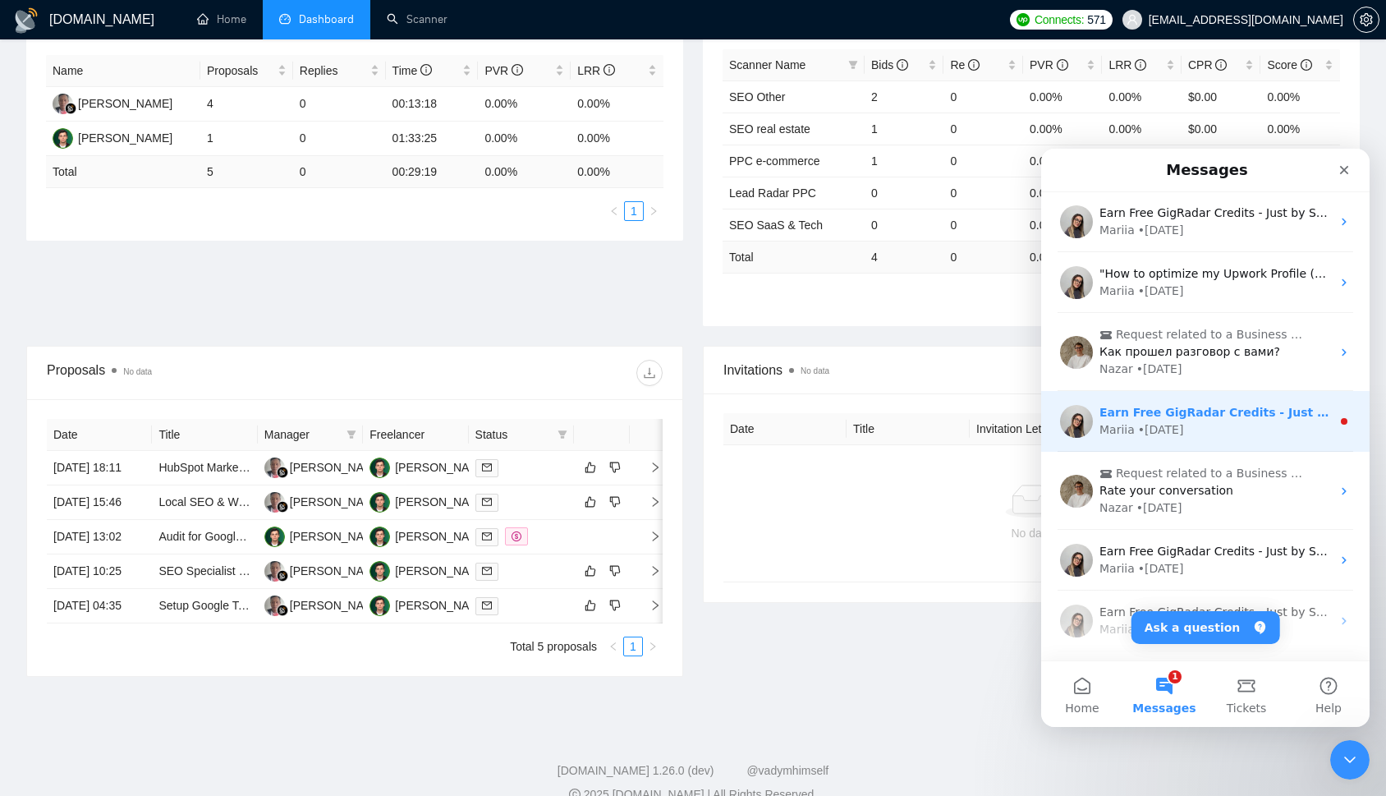
click at [1199, 434] on div "Mariia • 1w ago" at bounding box center [1215, 429] width 232 height 17
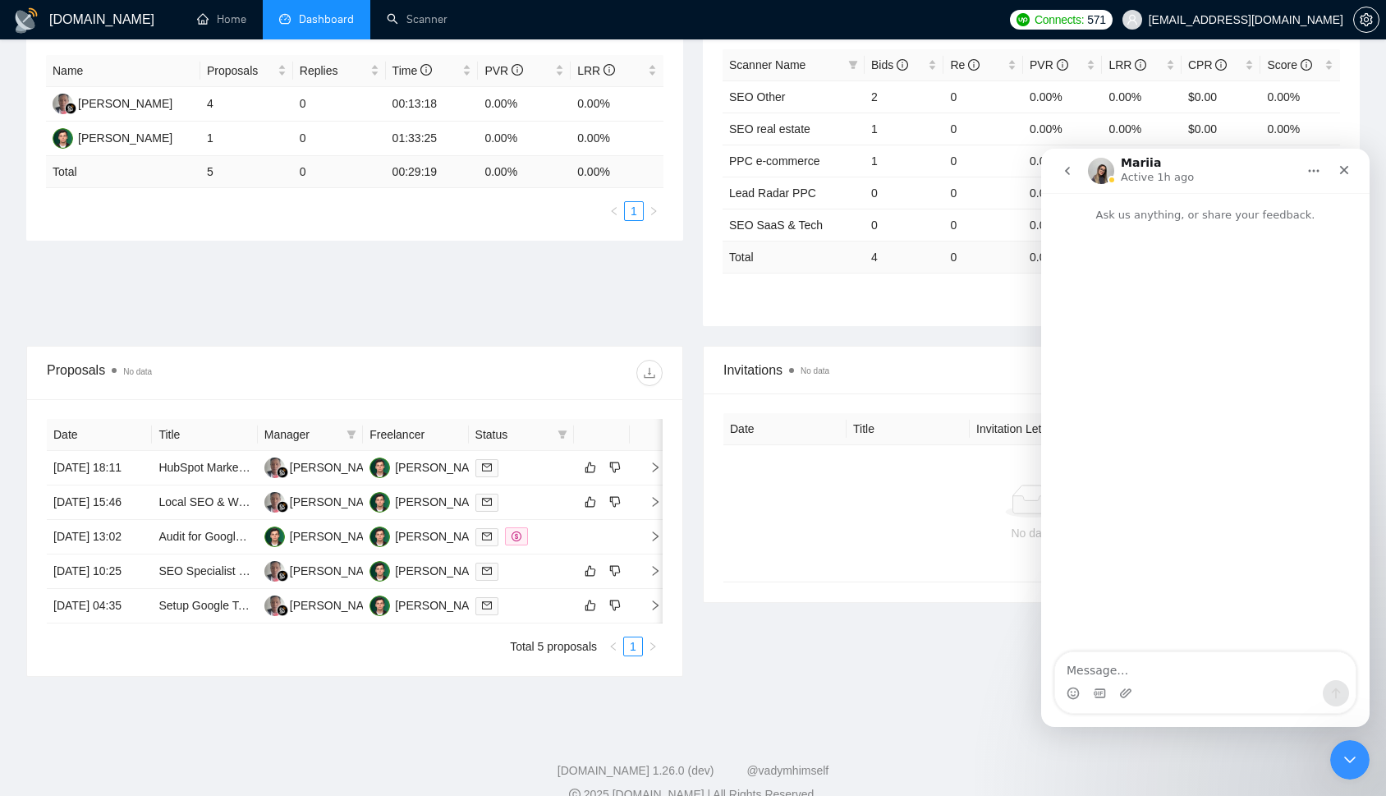
scroll to position [179, 0]
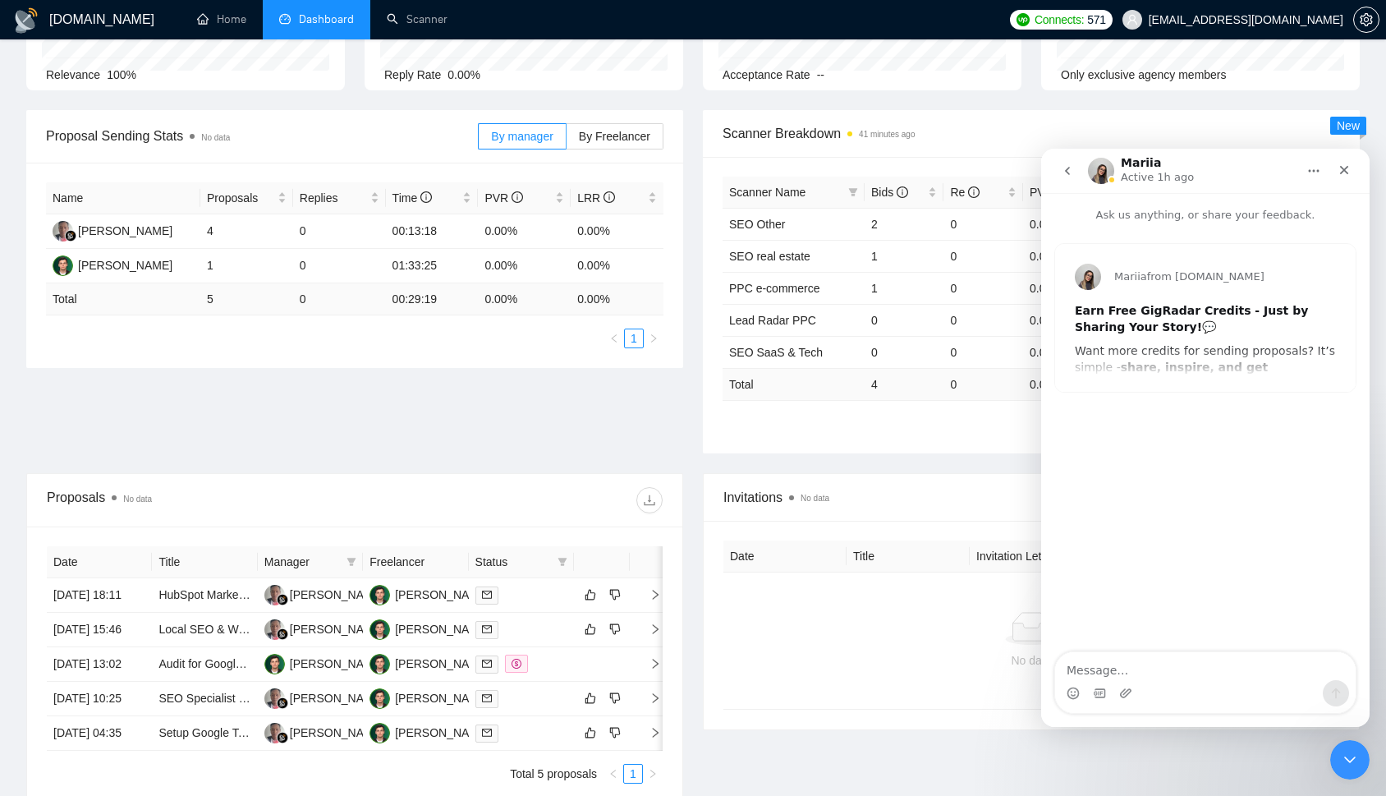
click at [1067, 174] on icon "go back" at bounding box center [1067, 170] width 13 height 13
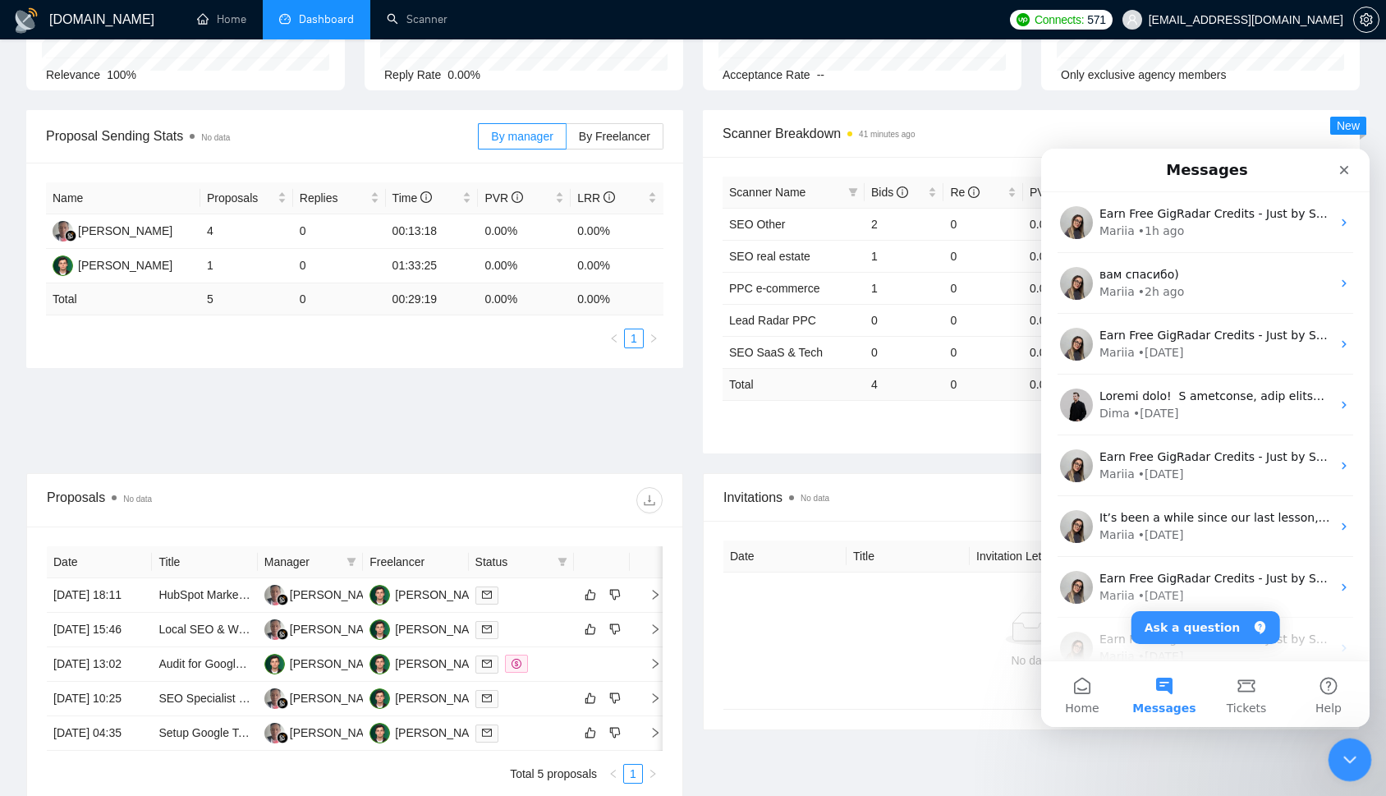
click at [1348, 755] on icon "Close Intercom Messenger" at bounding box center [1347, 757] width 20 height 20
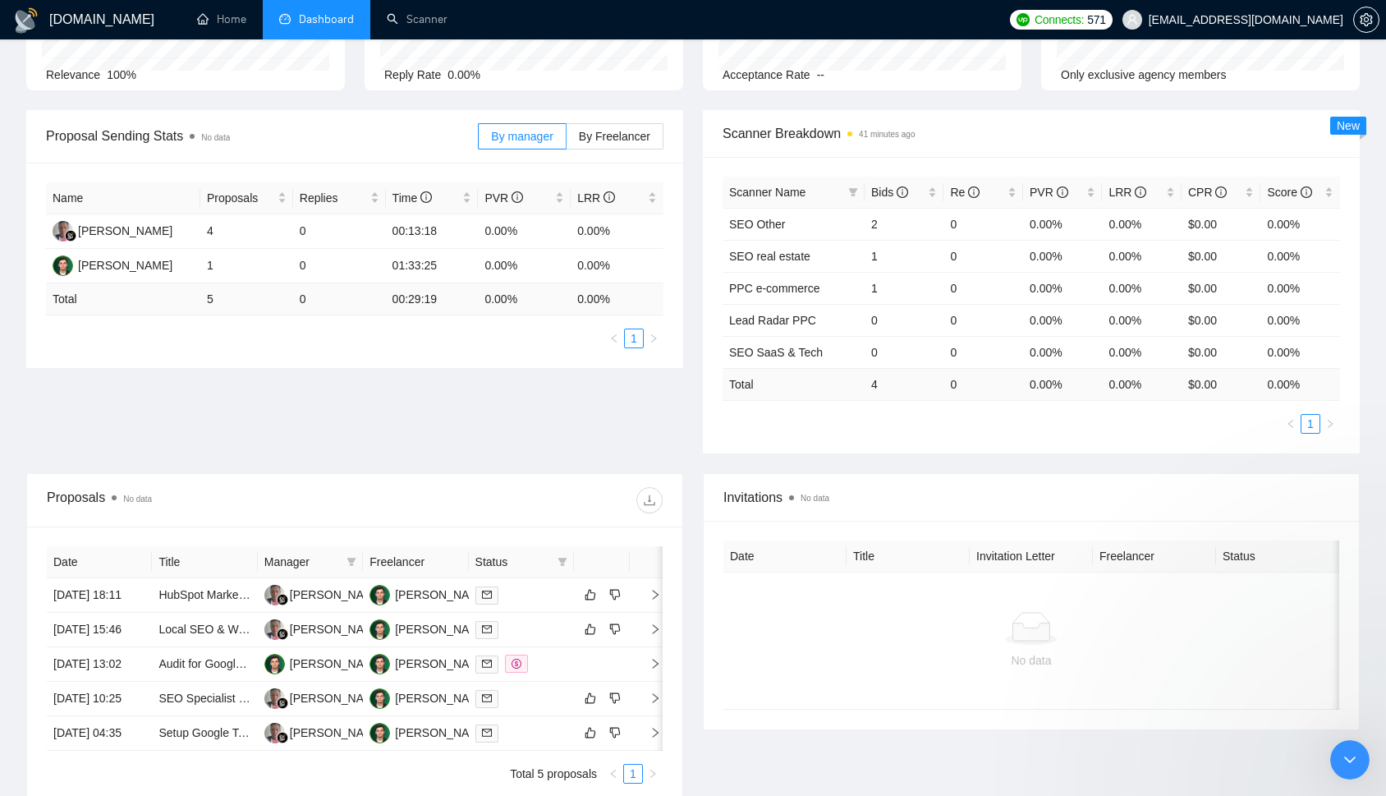
scroll to position [0, 0]
